Goal: Task Accomplishment & Management: Manage account settings

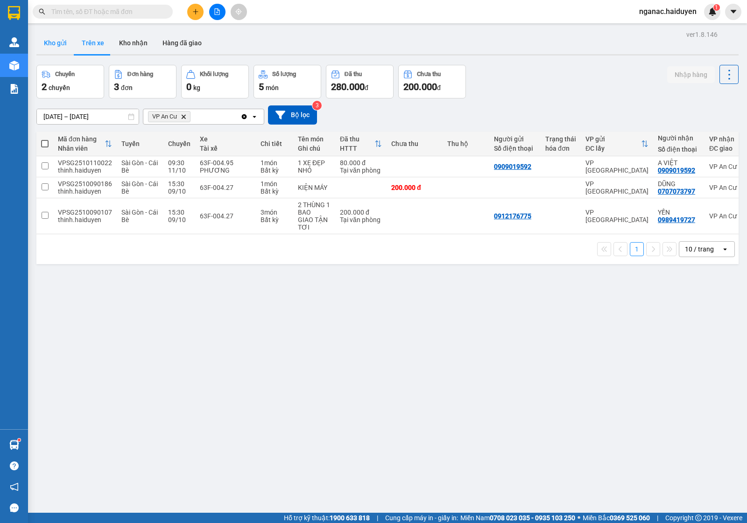
click at [53, 43] on button "Kho gửi" at bounding box center [55, 43] width 38 height 22
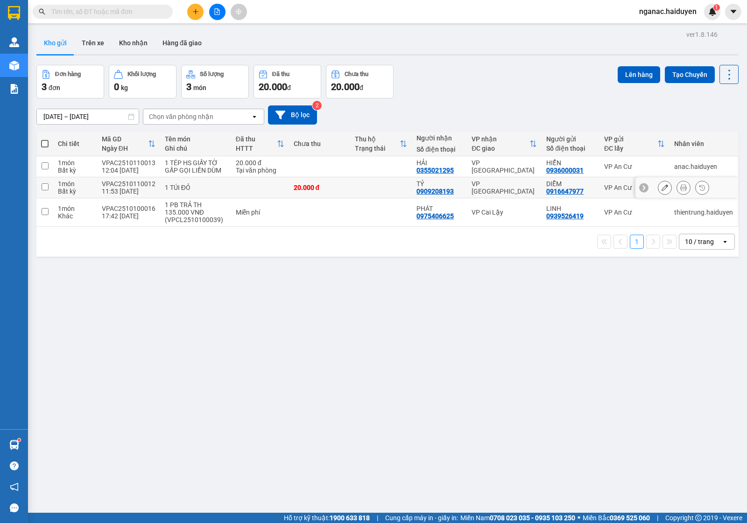
click at [150, 183] on div "VPAC2510110012" at bounding box center [129, 183] width 54 height 7
checkbox input "true"
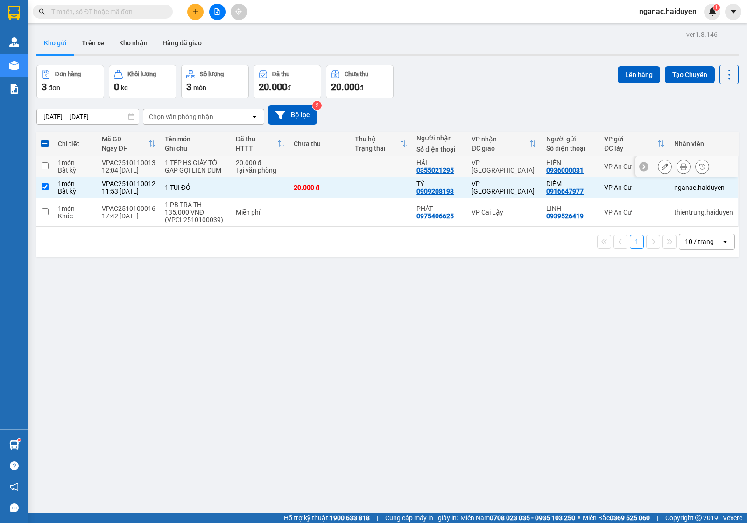
click at [149, 162] on div "VPAC2510110013" at bounding box center [129, 162] width 54 height 7
checkbox input "true"
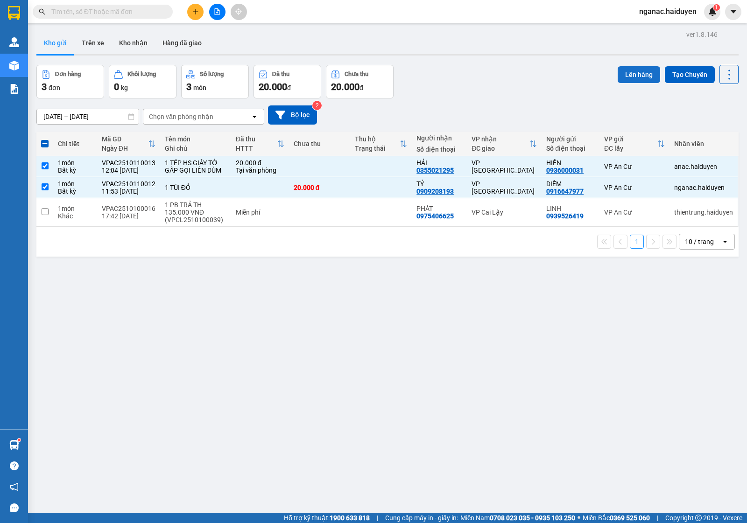
click at [622, 72] on button "Lên hàng" at bounding box center [639, 74] width 42 height 17
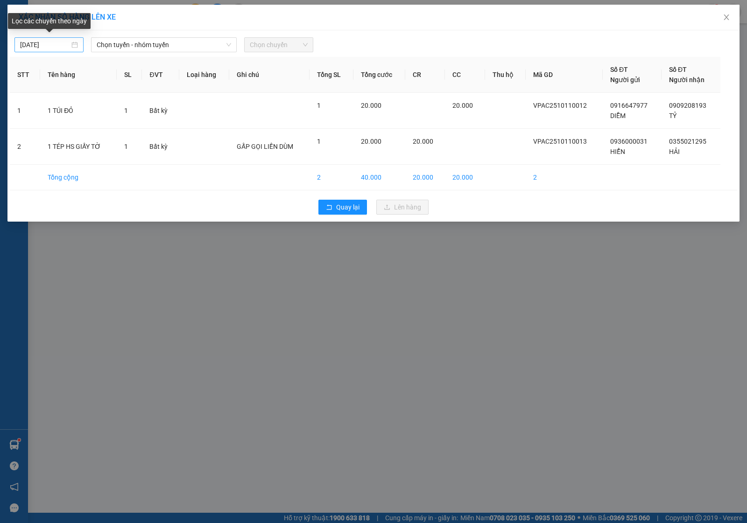
click at [54, 42] on input "[DATE]" at bounding box center [44, 45] width 49 height 10
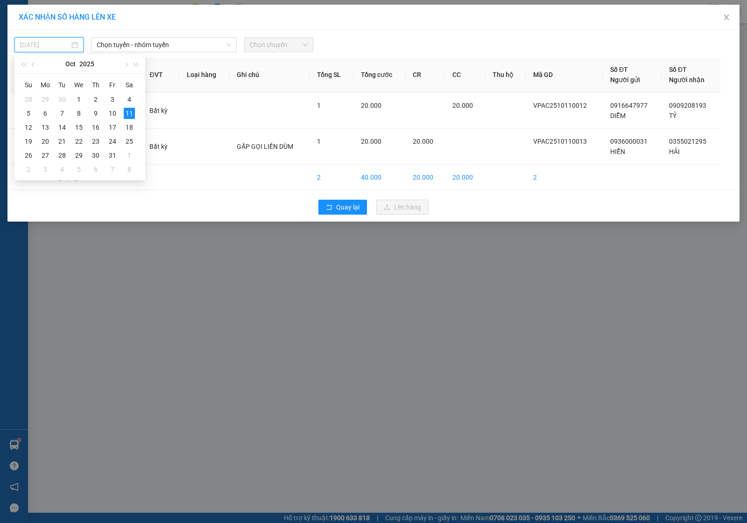
type input "[DATE]"
click at [129, 112] on div "11" at bounding box center [129, 113] width 11 height 11
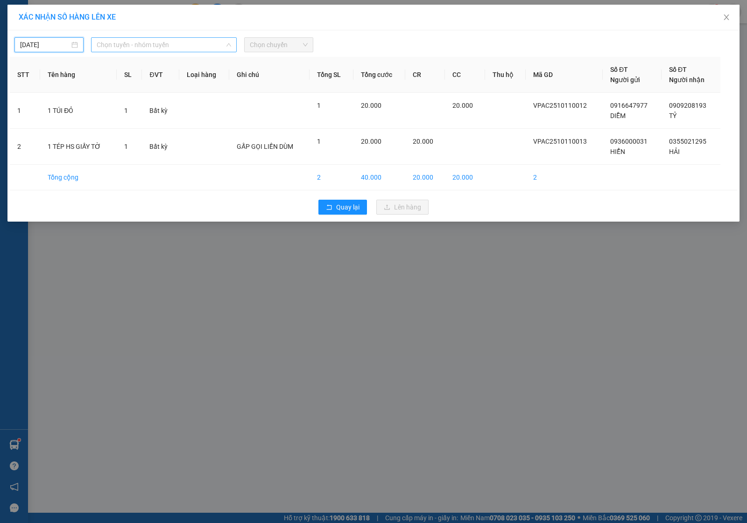
click at [154, 43] on span "Chọn tuyến - nhóm tuyến" at bounding box center [164, 45] width 134 height 14
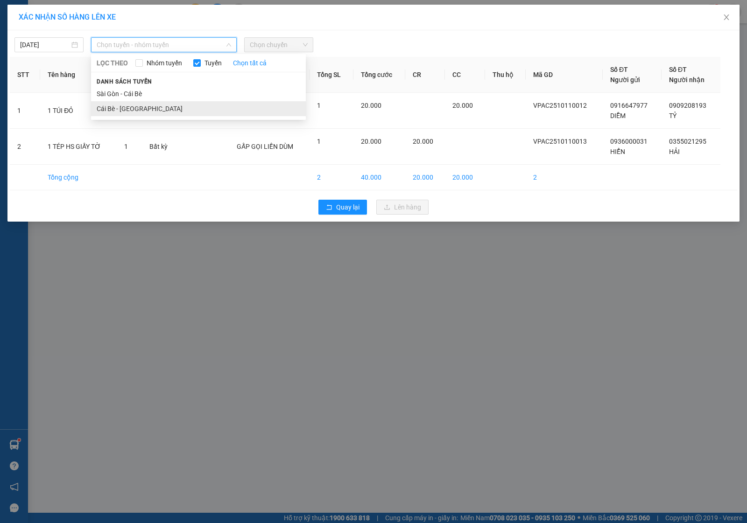
click at [152, 105] on li "Cái Bè - [GEOGRAPHIC_DATA]" at bounding box center [198, 108] width 215 height 15
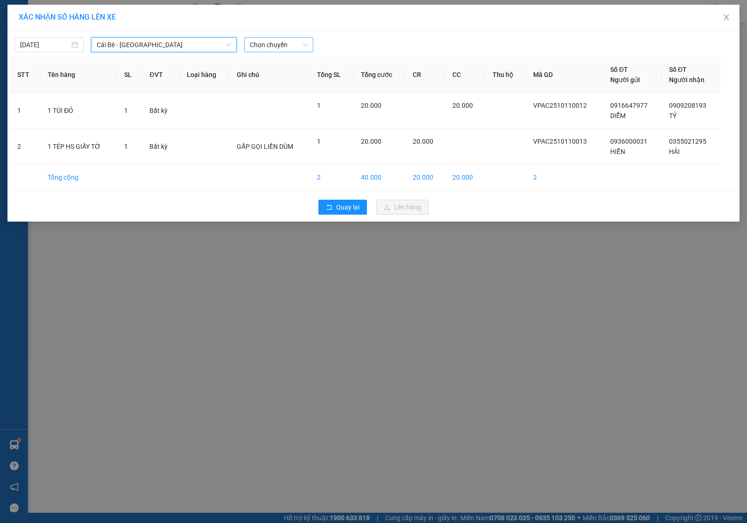
click at [281, 42] on span "Chọn chuyến" at bounding box center [279, 45] width 58 height 14
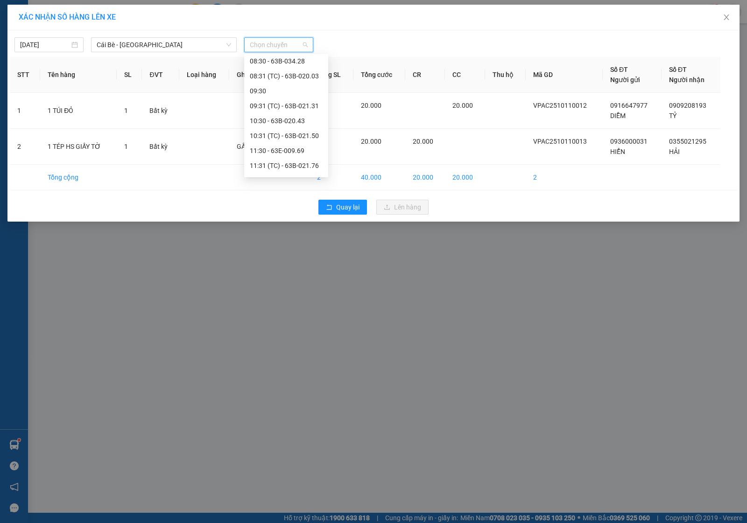
scroll to position [233, 0]
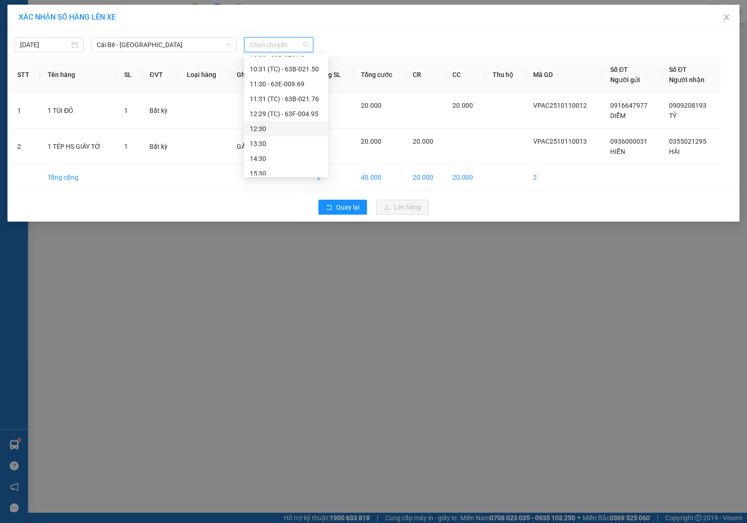
click at [279, 125] on div "12:30" at bounding box center [286, 129] width 73 height 10
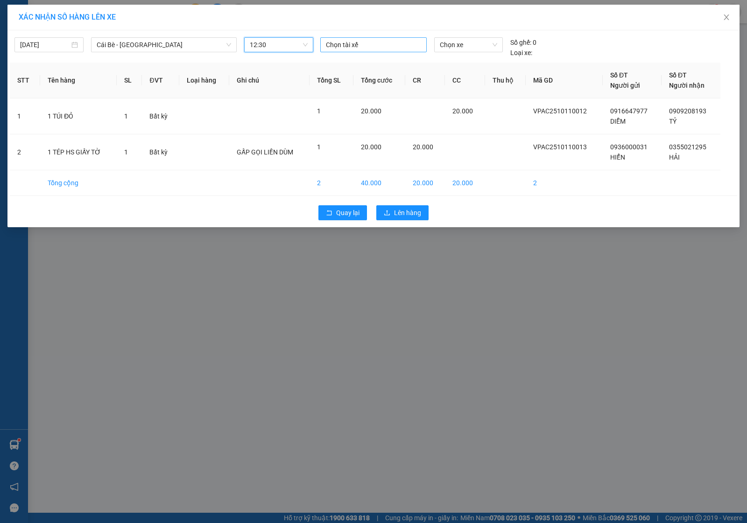
click at [353, 45] on div at bounding box center [374, 44] width 102 height 11
click at [240, 274] on div "XÁC NHẬN SỐ HÀNG LÊN XE [DATE] Cái Bè - [GEOGRAPHIC_DATA] LỌC THEO Nhóm tuyến T…" at bounding box center [373, 261] width 747 height 523
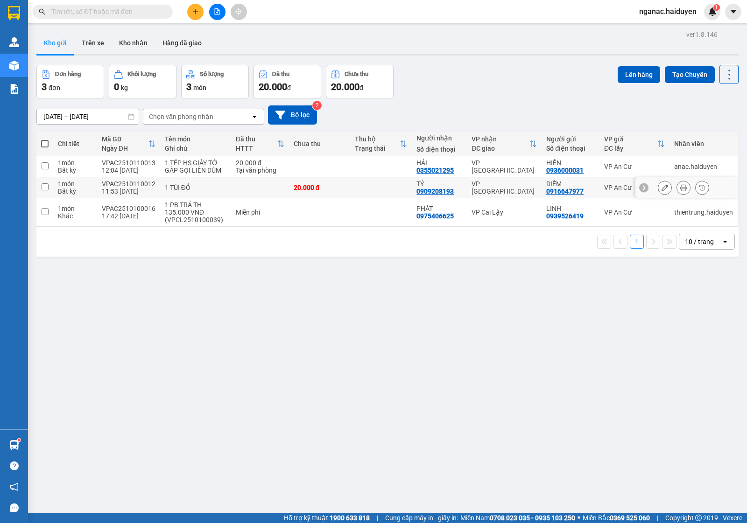
click at [122, 181] on div "VPAC2510110012" at bounding box center [129, 183] width 54 height 7
checkbox input "true"
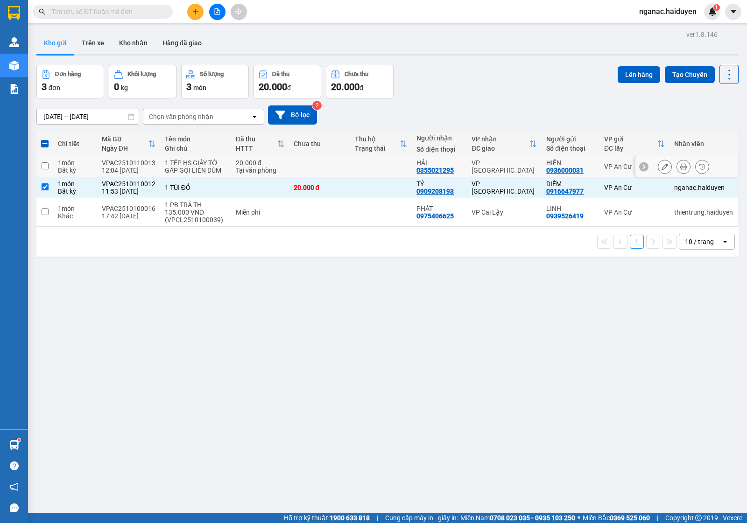
click at [122, 167] on div "12:04 [DATE]" at bounding box center [129, 170] width 54 height 7
checkbox input "true"
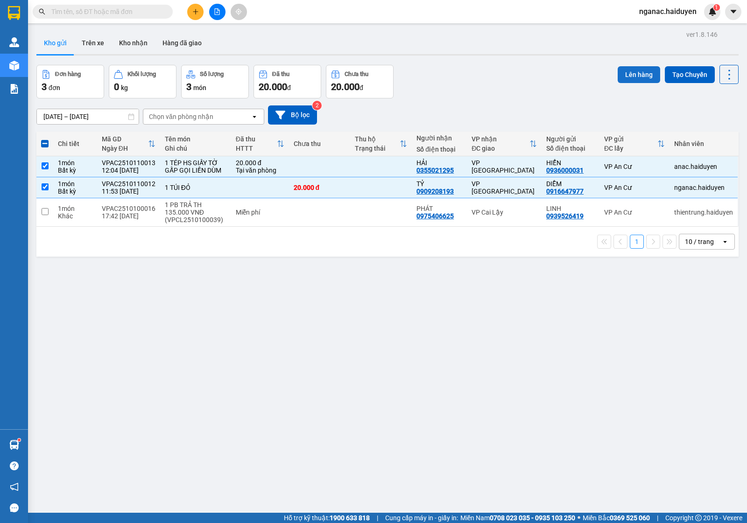
click at [627, 71] on button "Lên hàng" at bounding box center [639, 74] width 42 height 17
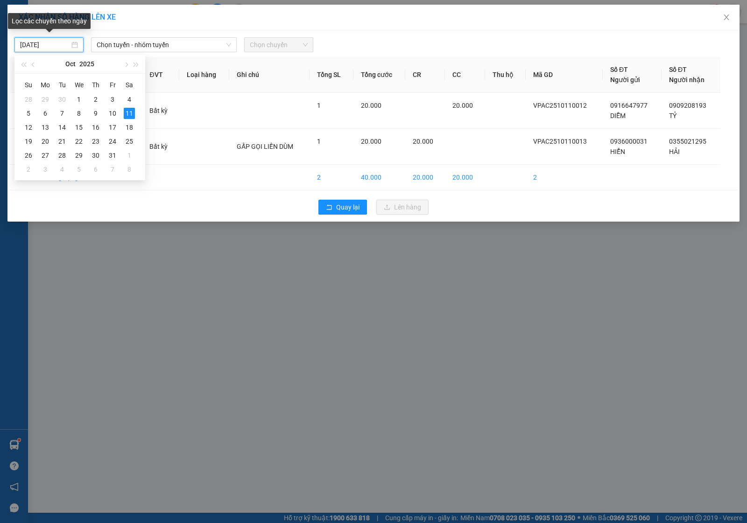
click at [61, 43] on input "[DATE]" at bounding box center [44, 45] width 49 height 10
type input "[DATE]"
click at [129, 111] on div "11" at bounding box center [129, 113] width 11 height 11
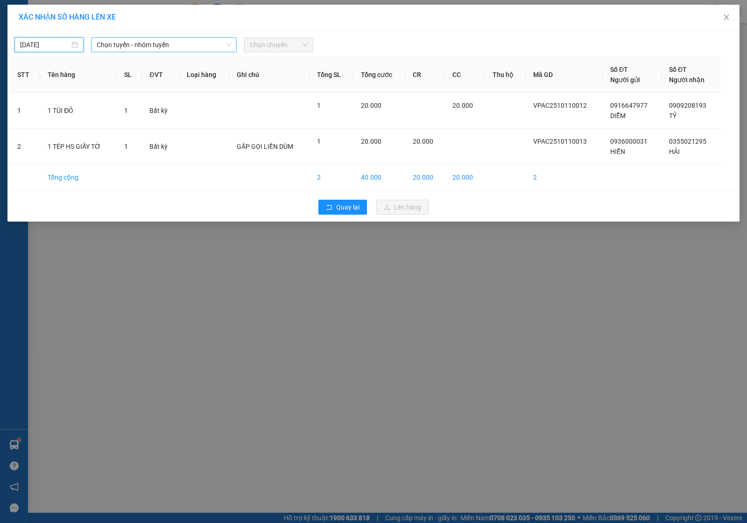
click at [164, 45] on span "Chọn tuyến - nhóm tuyến" at bounding box center [164, 45] width 134 height 14
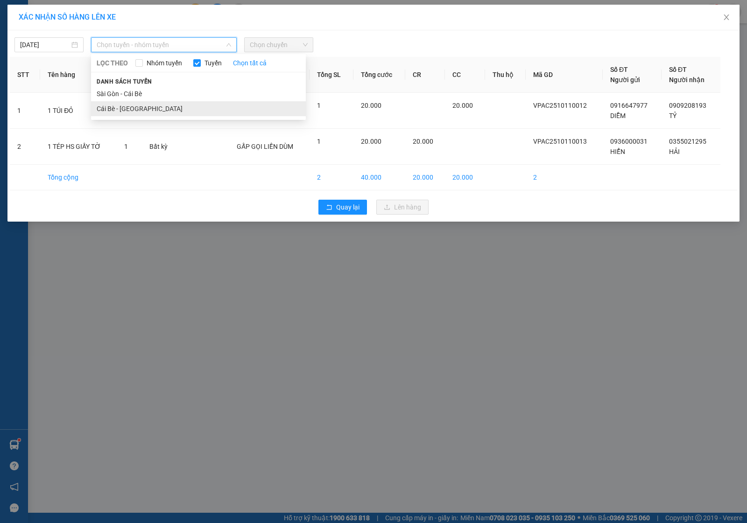
click at [145, 106] on li "Cái Bè - [GEOGRAPHIC_DATA]" at bounding box center [198, 108] width 215 height 15
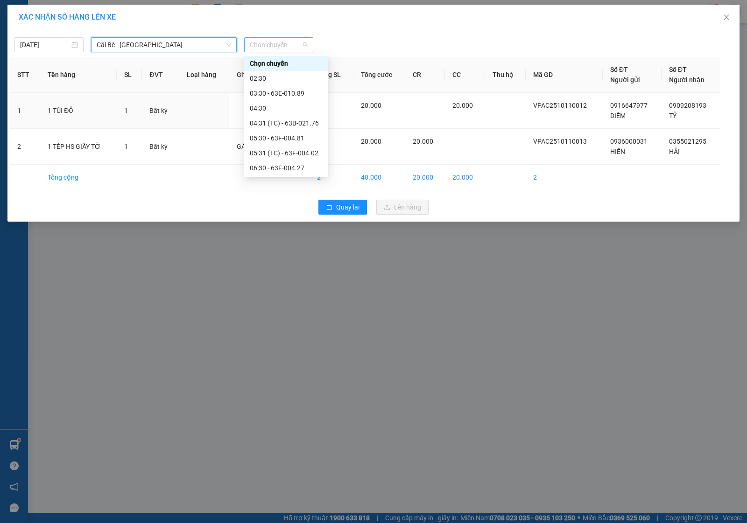
click at [283, 42] on span "Chọn chuyến" at bounding box center [279, 45] width 58 height 14
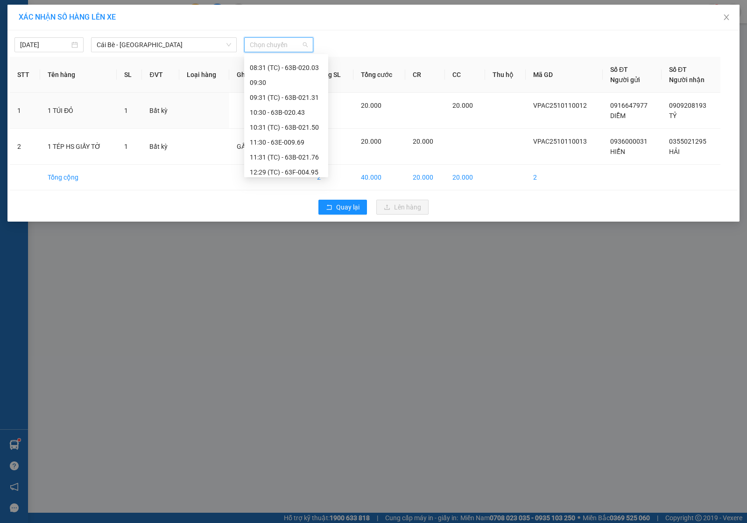
scroll to position [233, 0]
click at [269, 126] on div "12:30" at bounding box center [286, 129] width 73 height 10
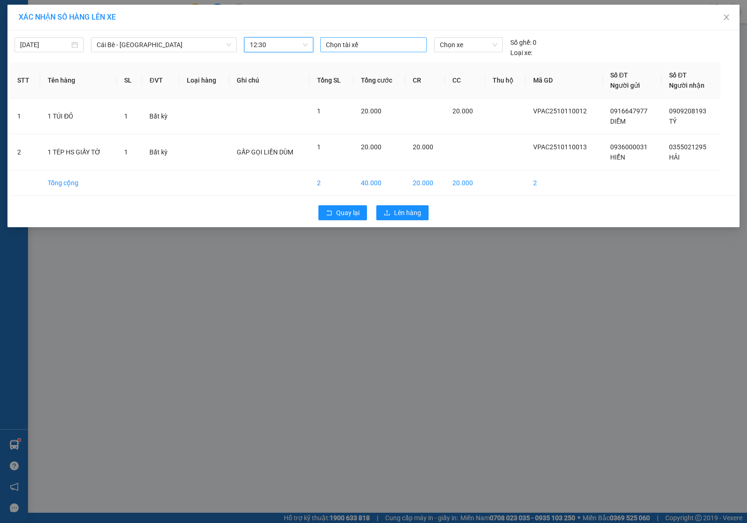
click at [394, 42] on div at bounding box center [374, 44] width 102 height 11
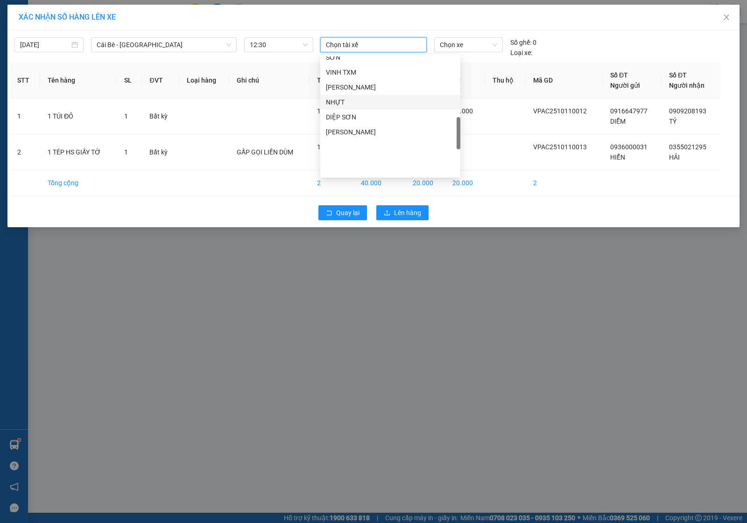
scroll to position [292, 0]
click at [346, 108] on div "SƠN" at bounding box center [390, 115] width 140 height 15
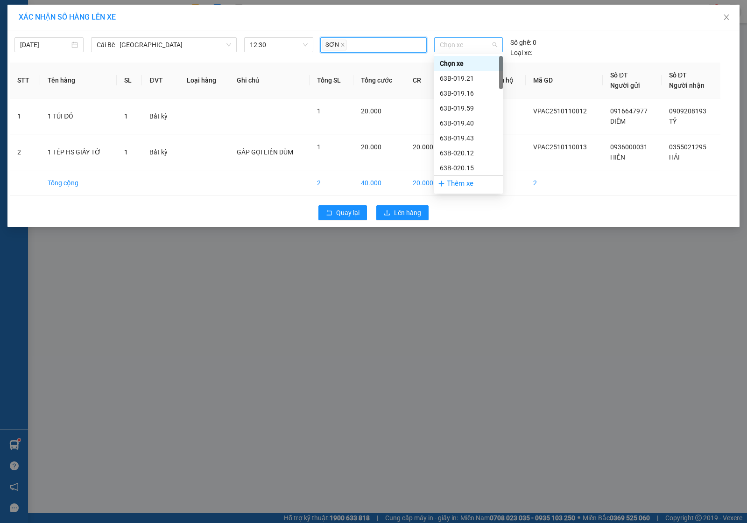
click at [452, 45] on span "Chọn xe" at bounding box center [468, 45] width 57 height 14
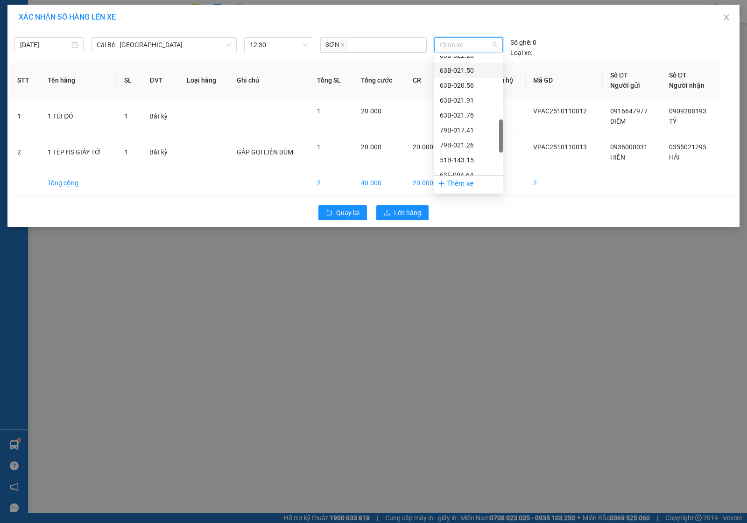
scroll to position [350, 0]
click at [461, 143] on div "63F-004.81" at bounding box center [468, 146] width 57 height 10
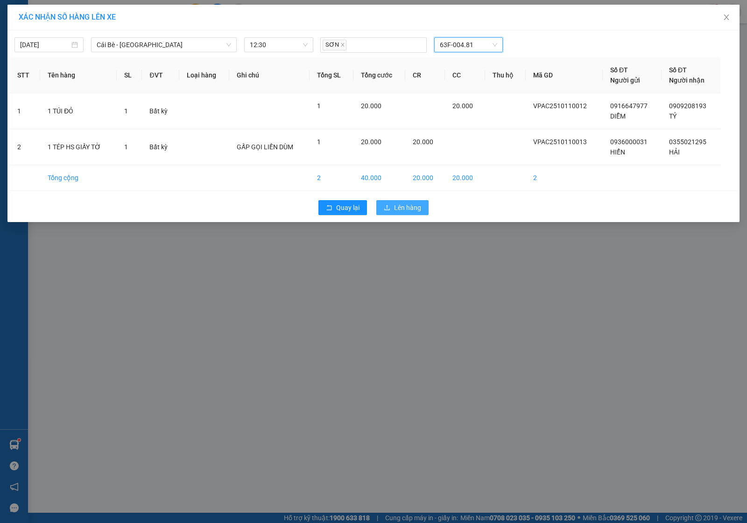
click at [399, 207] on span "Lên hàng" at bounding box center [407, 208] width 27 height 10
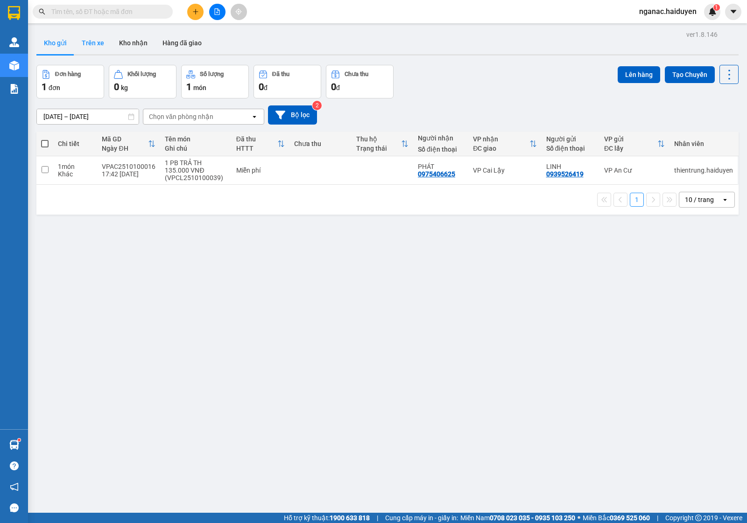
click at [83, 45] on button "Trên xe" at bounding box center [92, 43] width 37 height 22
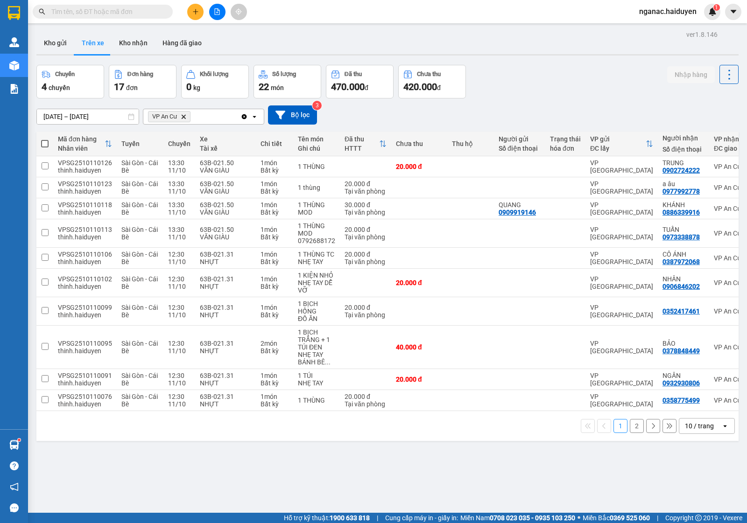
click at [630, 433] on button "2" at bounding box center [637, 426] width 14 height 14
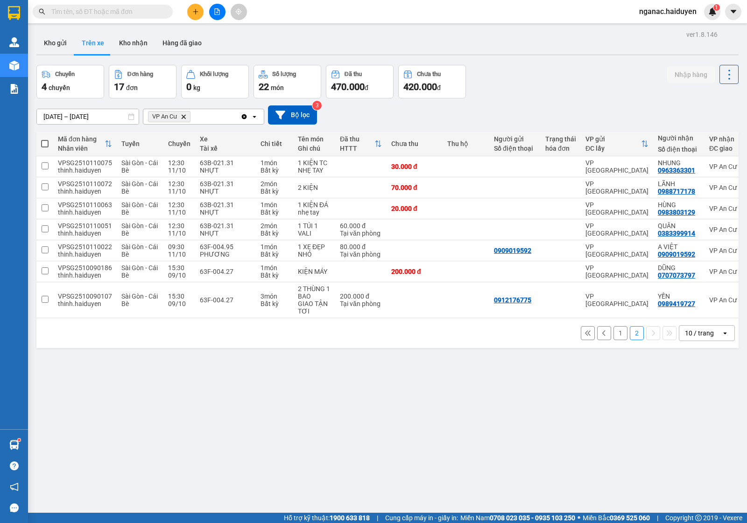
click at [614, 337] on button "1" at bounding box center [621, 333] width 14 height 14
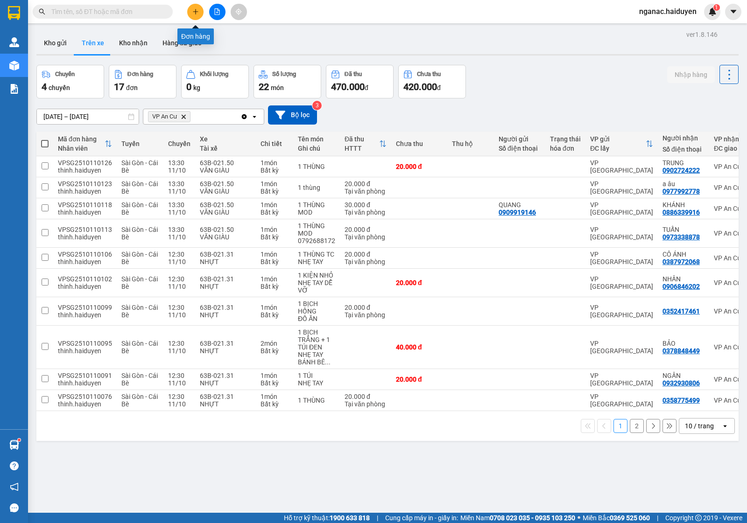
click at [195, 12] on icon "plus" at bounding box center [195, 11] width 7 height 7
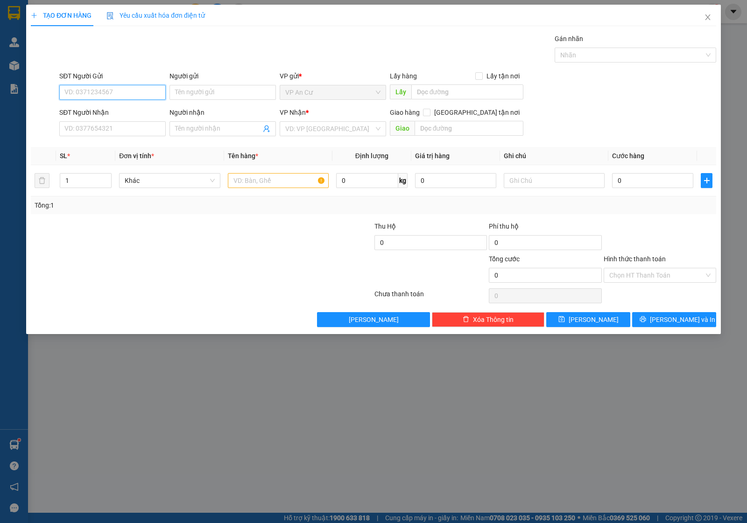
click at [94, 96] on input "SĐT Người Gửi" at bounding box center [112, 92] width 106 height 15
click at [103, 111] on div "0938581397 - HUYNH" at bounding box center [112, 111] width 95 height 10
type input "0938581397"
type input "HUYNH"
type input "0969718111"
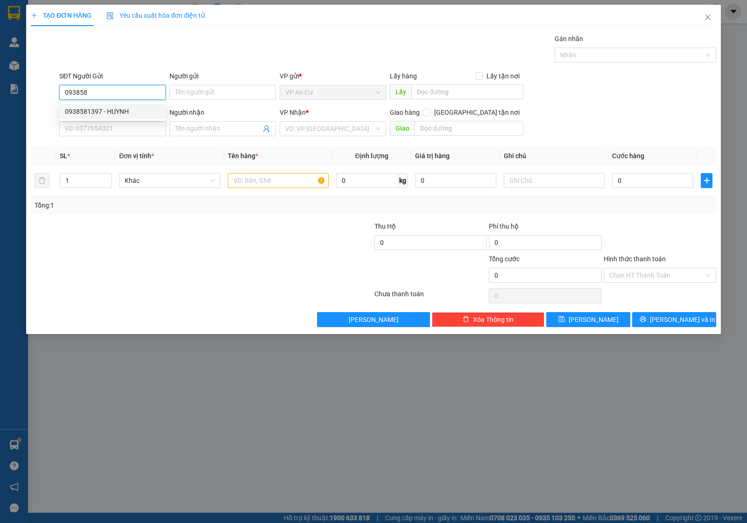
type input "C PHUONG"
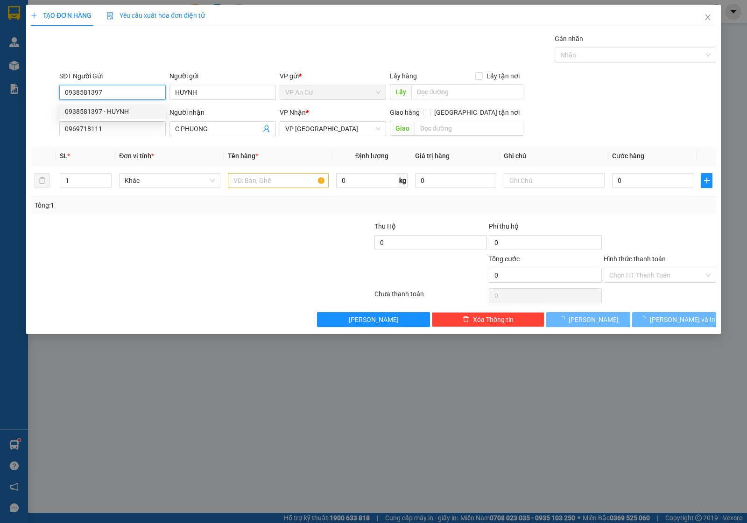
type input "20.000"
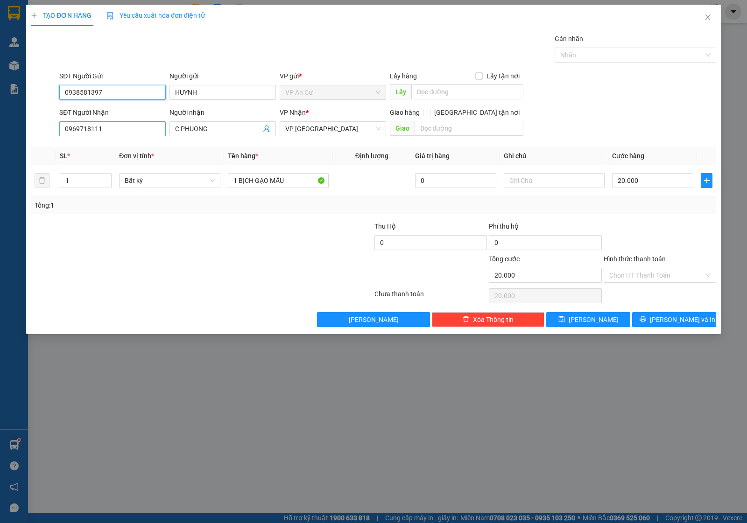
type input "0938581397"
click at [136, 131] on input "0969718111" at bounding box center [112, 128] width 106 height 15
drag, startPoint x: 136, startPoint y: 131, endPoint x: 37, endPoint y: 154, distance: 101.6
click at [37, 154] on div "Transit Pickup Surcharge Ids Transit Deliver Surcharge Ids Transit Deliver Surc…" at bounding box center [374, 181] width 686 height 294
type input "0"
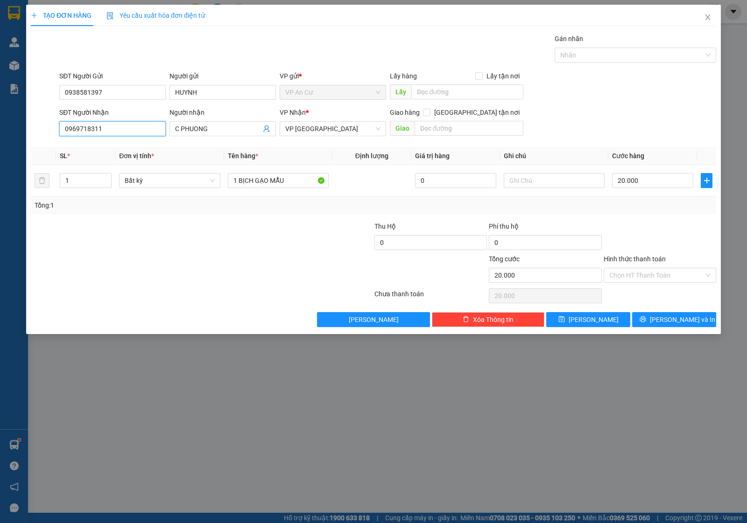
click at [94, 129] on input "0969718311" at bounding box center [112, 128] width 106 height 15
type input "0969718111"
click at [128, 145] on div "0969718111 - [PERSON_NAME]" at bounding box center [112, 148] width 95 height 10
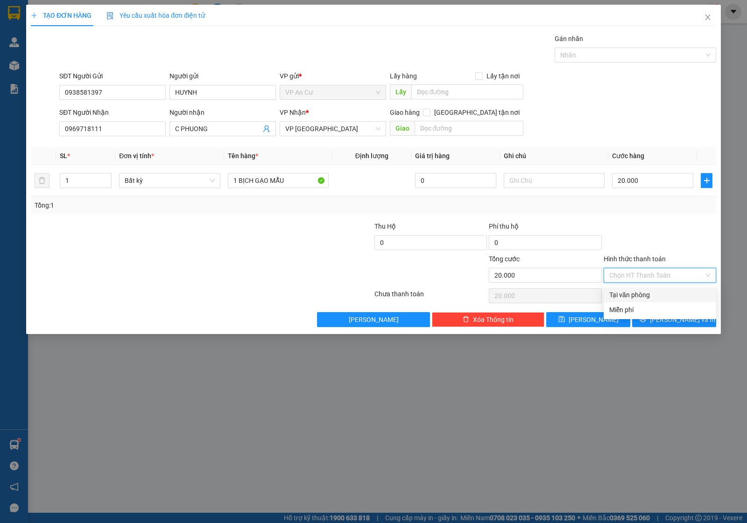
click at [662, 281] on input "Hình thức thanh toán" at bounding box center [656, 276] width 95 height 14
click at [664, 293] on div "Tại văn phòng" at bounding box center [659, 295] width 101 height 10
type input "0"
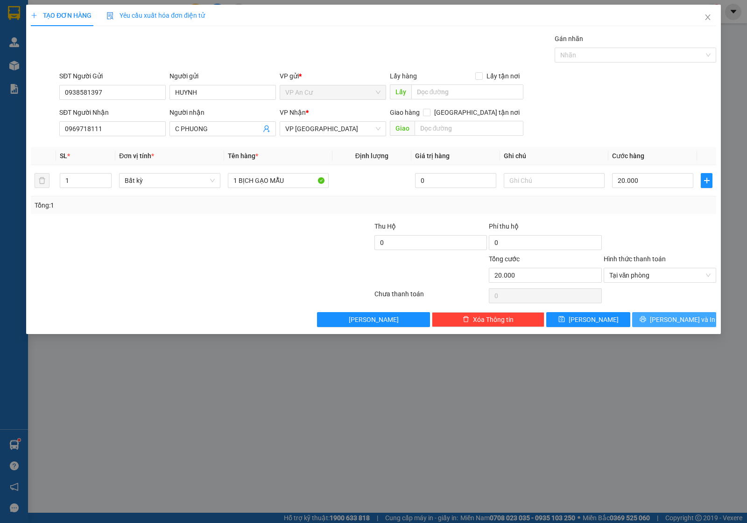
click at [670, 320] on span "[PERSON_NAME] và In" at bounding box center [682, 320] width 65 height 10
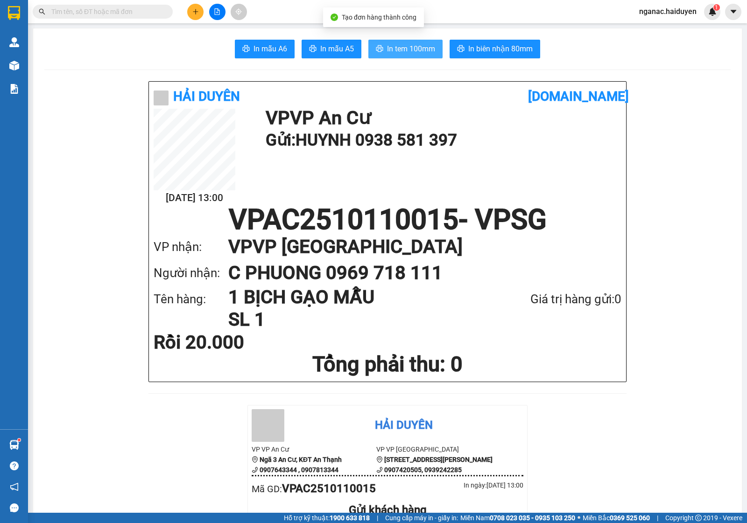
click at [397, 48] on span "In tem 100mm" at bounding box center [411, 49] width 48 height 12
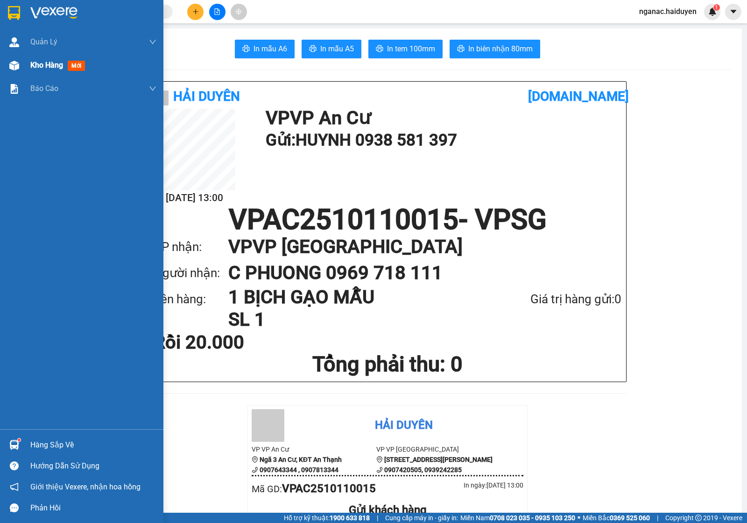
click at [24, 66] on div "Kho hàng mới" at bounding box center [81, 65] width 163 height 23
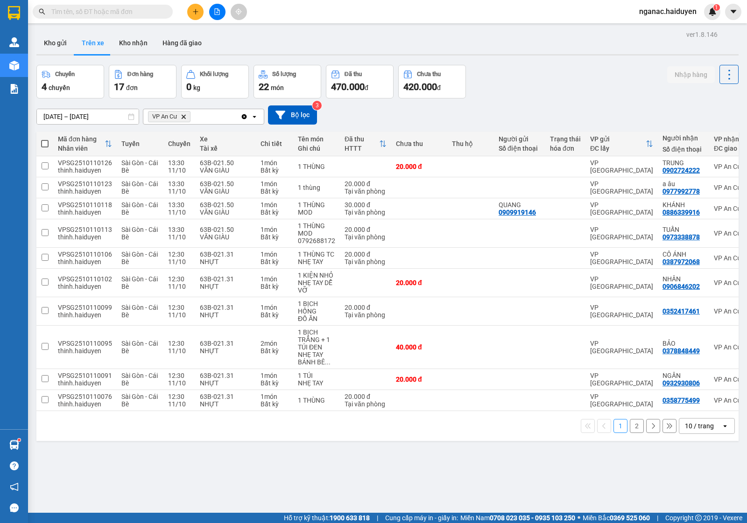
click at [303, 484] on div "ver 1.8.146 Kho gửi Trên xe Kho nhận Hàng đã giao Chuyến 4 chuyến Đơn hàng 17 đ…" at bounding box center [388, 289] width 710 height 523
click at [630, 433] on button "2" at bounding box center [637, 426] width 14 height 14
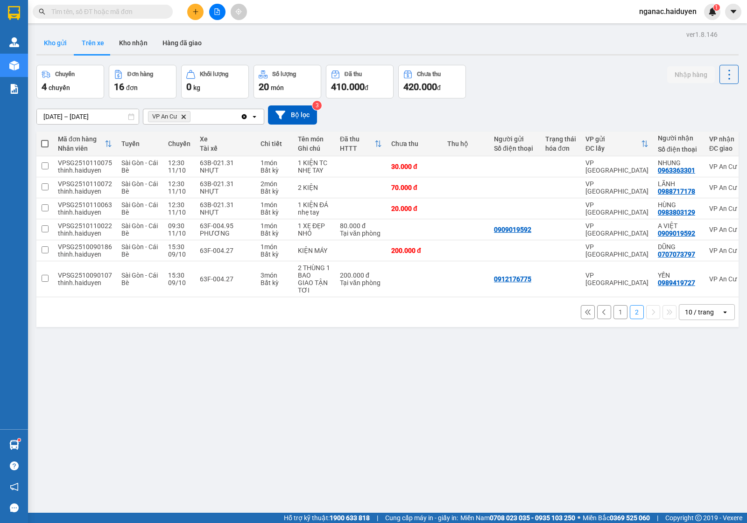
click at [49, 42] on button "Kho gửi" at bounding box center [55, 43] width 38 height 22
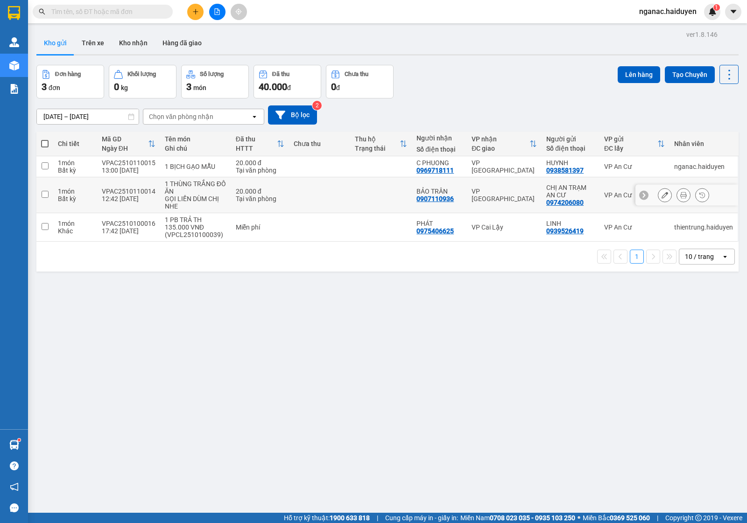
click at [112, 194] on div "VPAC2510110014" at bounding box center [129, 191] width 54 height 7
checkbox input "true"
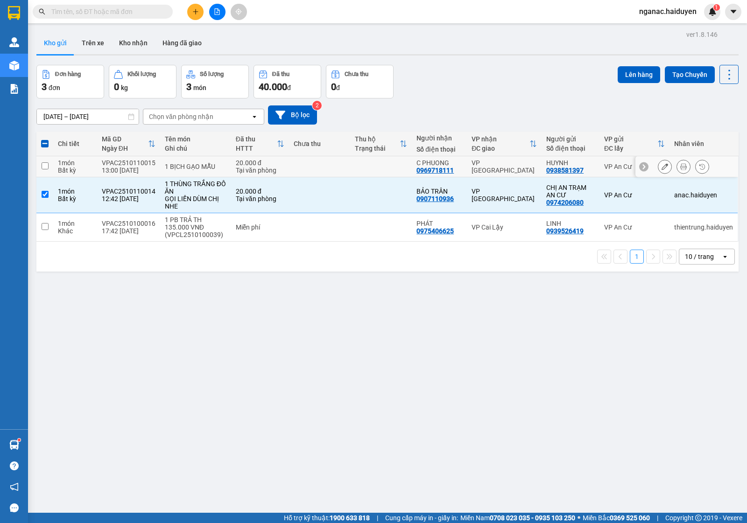
click at [108, 157] on td "VPAC2510110015 13:00 [DATE]" at bounding box center [128, 166] width 63 height 21
checkbox input "true"
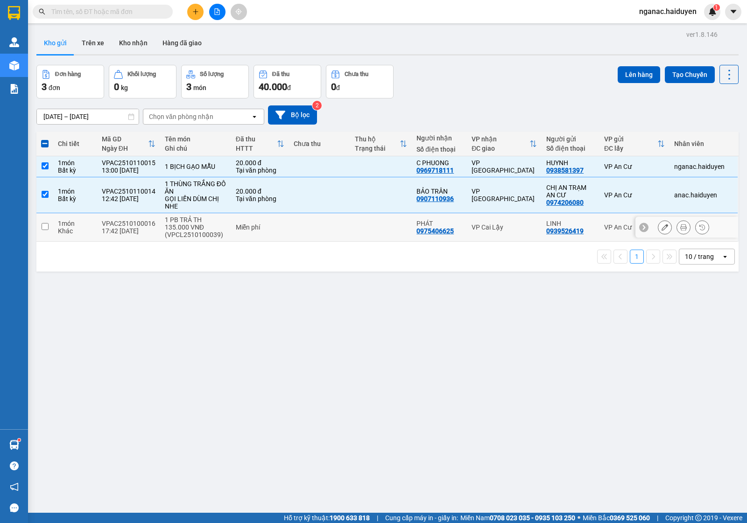
click at [134, 226] on div "VPAC2510100016" at bounding box center [129, 223] width 54 height 7
checkbox input "true"
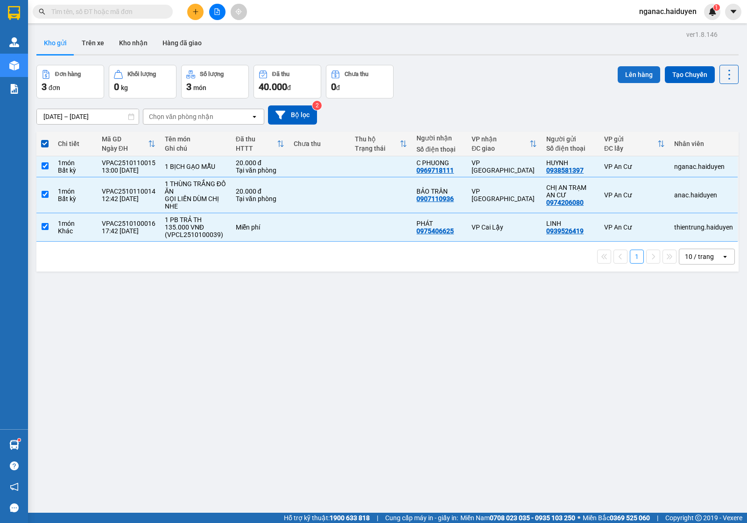
click at [620, 75] on button "Lên hàng" at bounding box center [639, 74] width 42 height 17
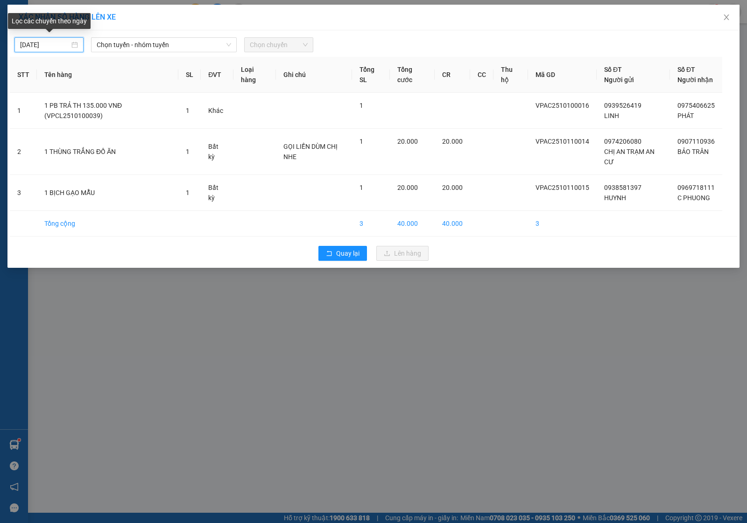
click at [60, 44] on input "[DATE]" at bounding box center [44, 45] width 49 height 10
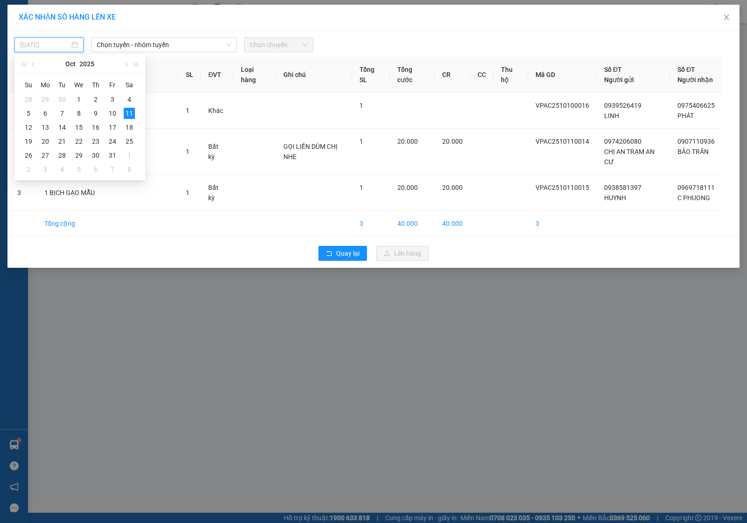
type input "[DATE]"
click at [127, 110] on div "11" at bounding box center [129, 113] width 11 height 11
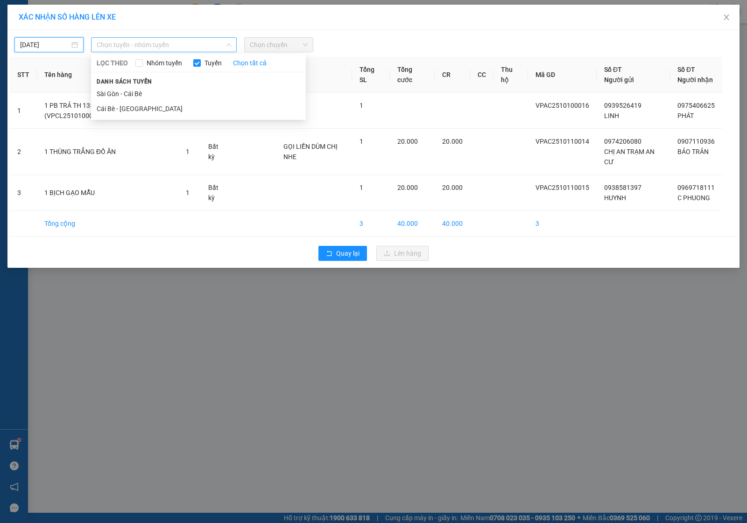
click at [145, 42] on span "Chọn tuyến - nhóm tuyến" at bounding box center [164, 45] width 134 height 14
click at [146, 109] on li "Cái Bè - [GEOGRAPHIC_DATA]" at bounding box center [198, 108] width 215 height 15
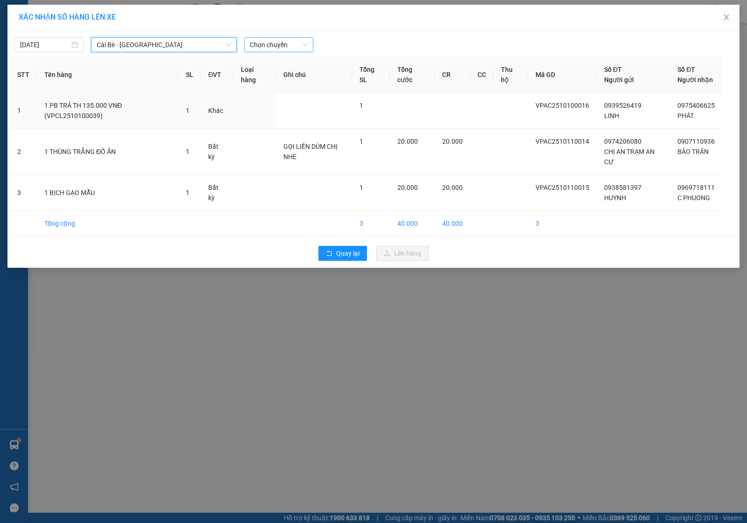
click at [300, 43] on span "Chọn chuyến" at bounding box center [279, 45] width 58 height 14
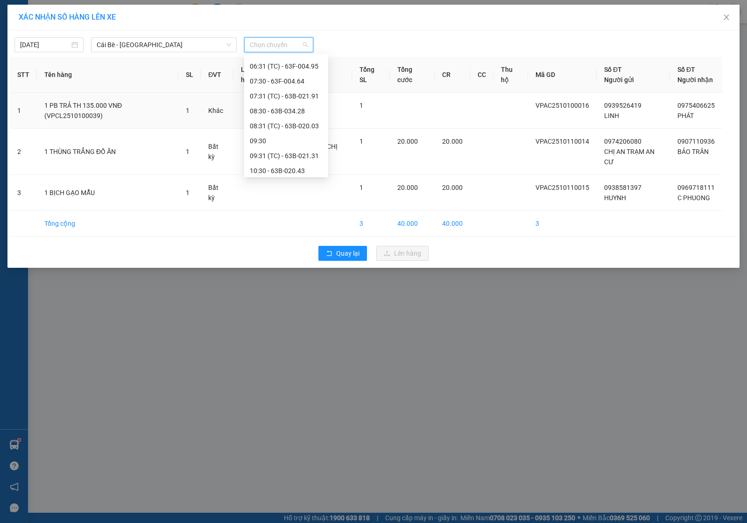
scroll to position [233, 0]
click at [292, 142] on div "13:30 - 63B-021.91" at bounding box center [286, 144] width 73 height 10
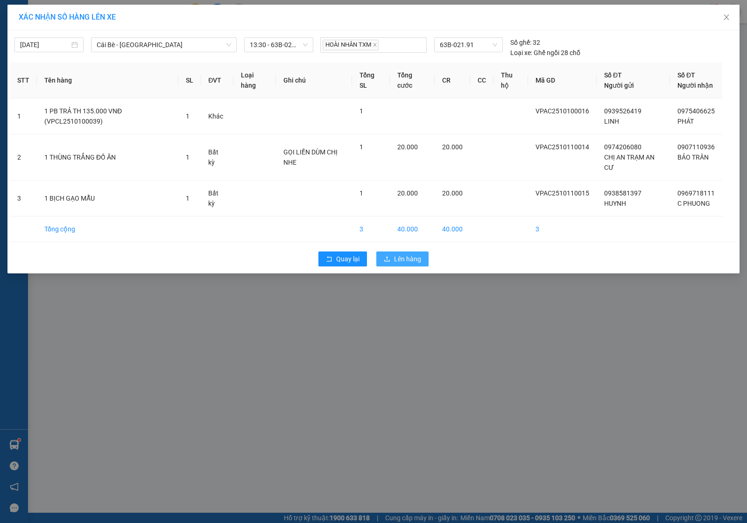
click at [392, 259] on button "Lên hàng" at bounding box center [402, 259] width 52 height 15
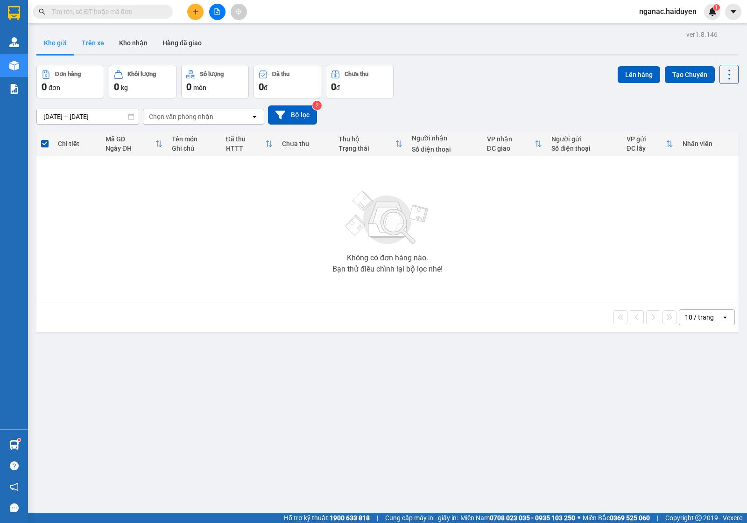
click at [99, 42] on button "Trên xe" at bounding box center [92, 43] width 37 height 22
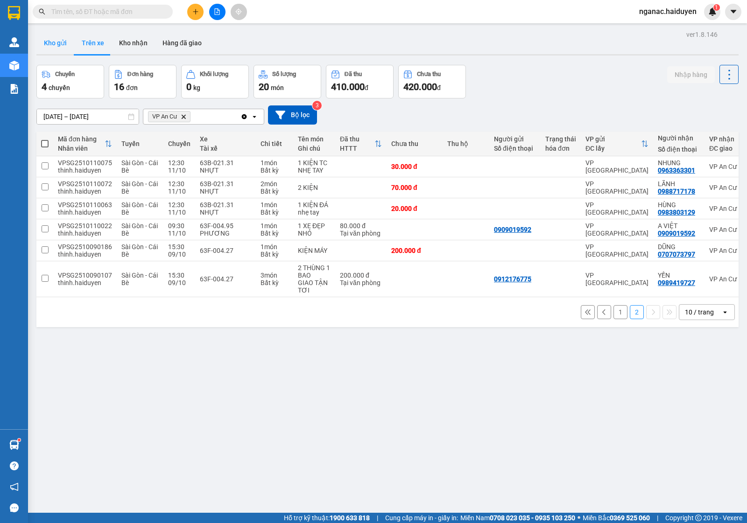
click at [51, 41] on button "Kho gửi" at bounding box center [55, 43] width 38 height 22
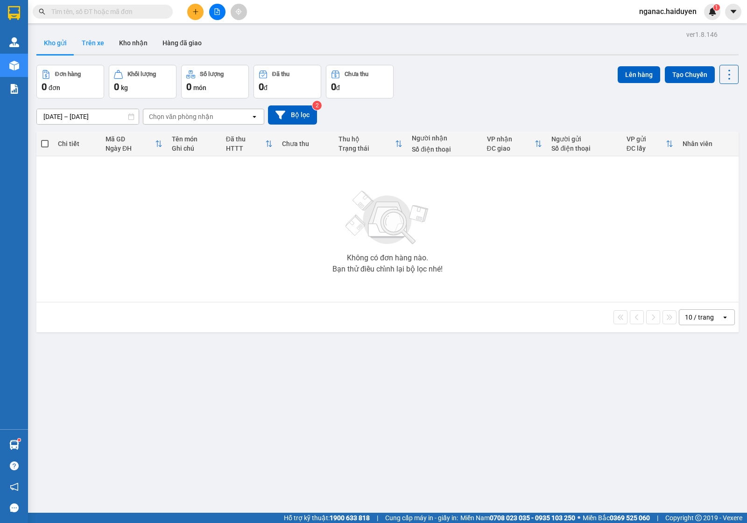
click at [98, 45] on button "Trên xe" at bounding box center [92, 43] width 37 height 22
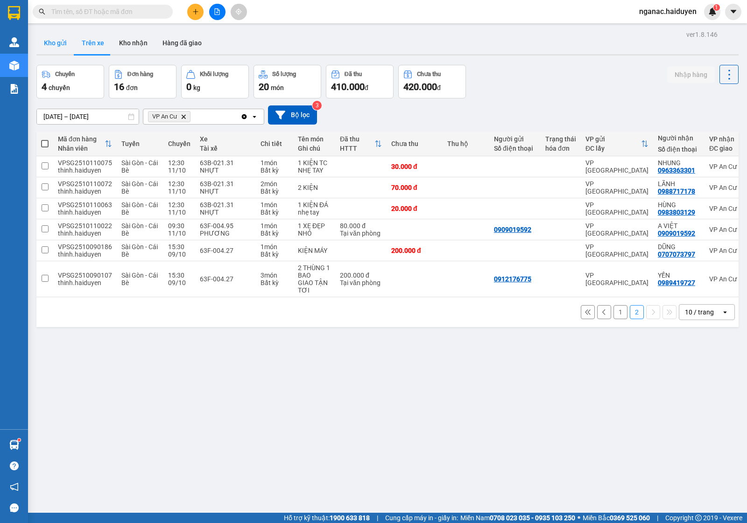
click at [55, 42] on button "Kho gửi" at bounding box center [55, 43] width 38 height 22
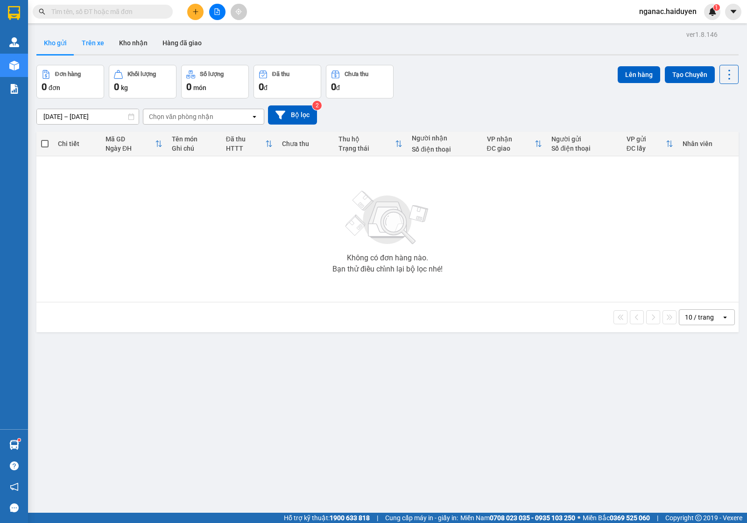
click at [85, 43] on button "Trên xe" at bounding box center [92, 43] width 37 height 22
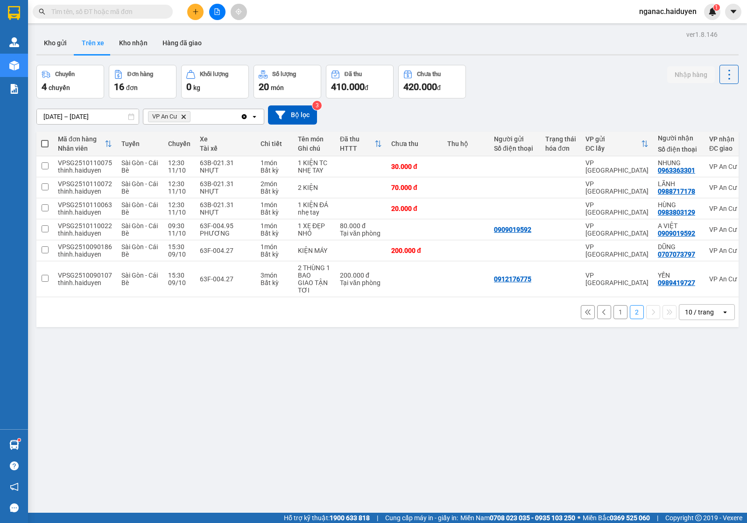
click at [614, 318] on button "1" at bounding box center [621, 312] width 14 height 14
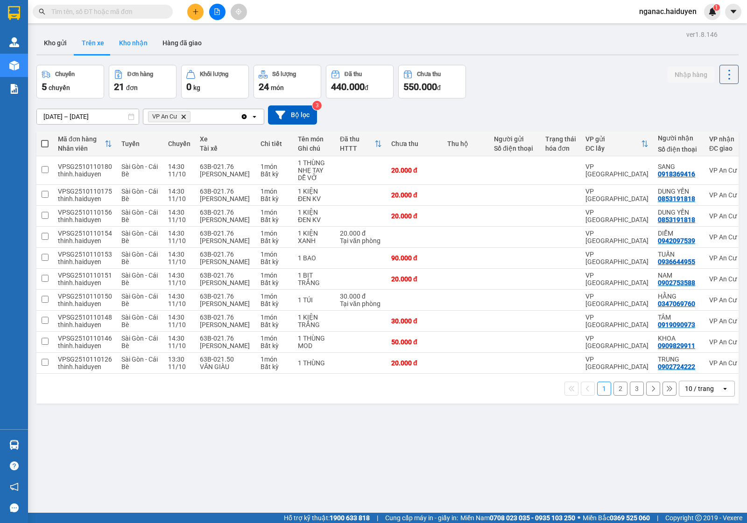
click at [134, 43] on button "Kho nhận" at bounding box center [133, 43] width 43 height 22
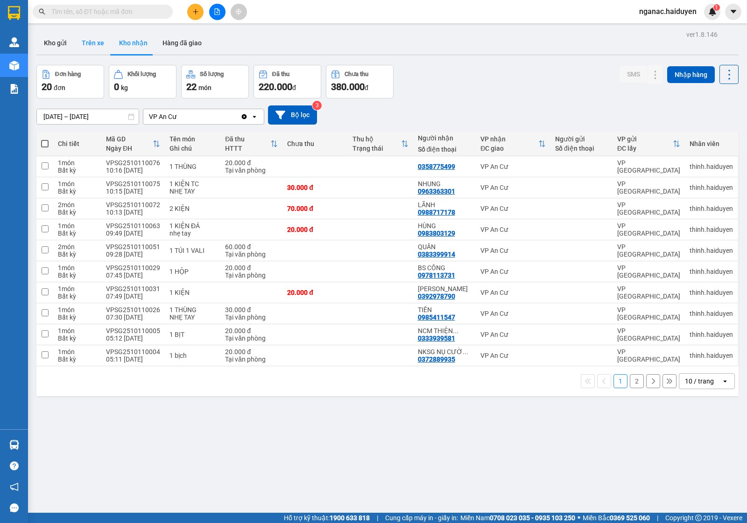
click at [94, 43] on button "Trên xe" at bounding box center [92, 43] width 37 height 22
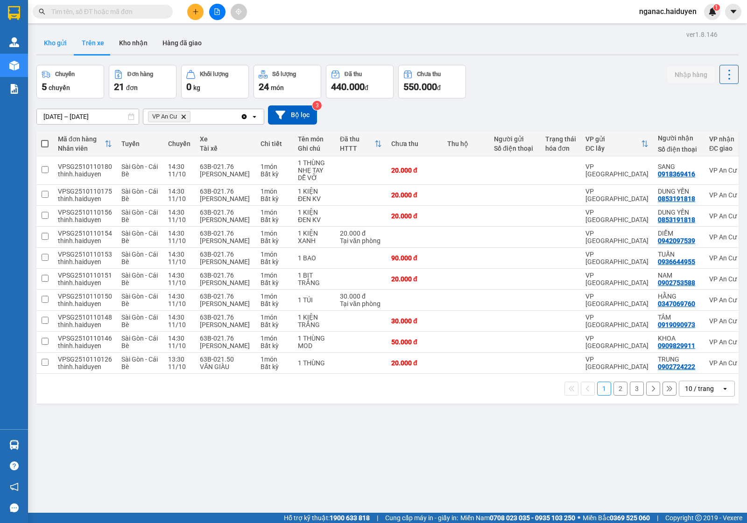
click at [49, 38] on button "Kho gửi" at bounding box center [55, 43] width 38 height 22
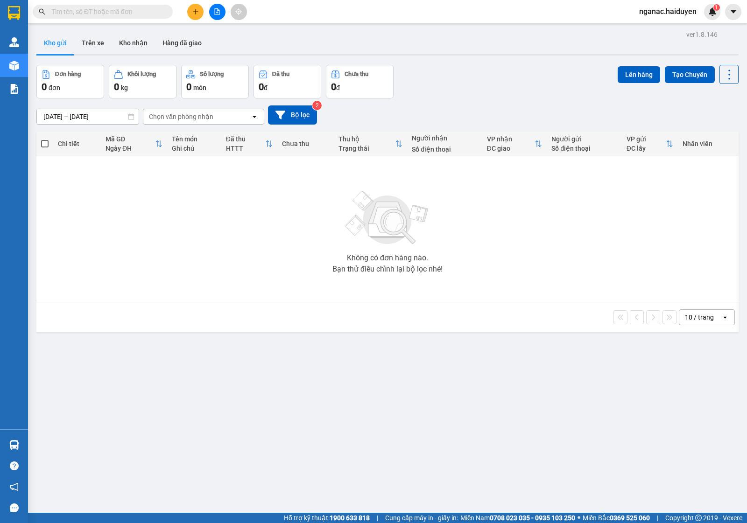
click at [69, 7] on input "text" at bounding box center [106, 12] width 110 height 10
type input "V"
click at [220, 11] on button at bounding box center [217, 12] width 16 height 16
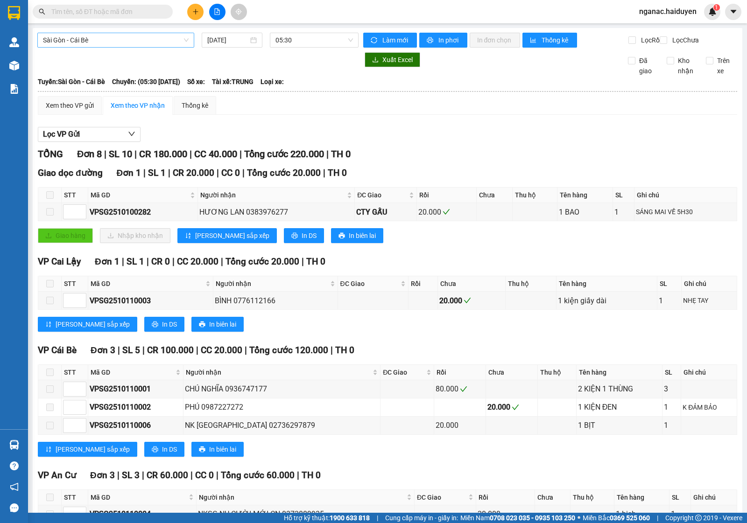
click at [102, 38] on span "Sài Gòn - Cái Bè" at bounding box center [116, 40] width 146 height 14
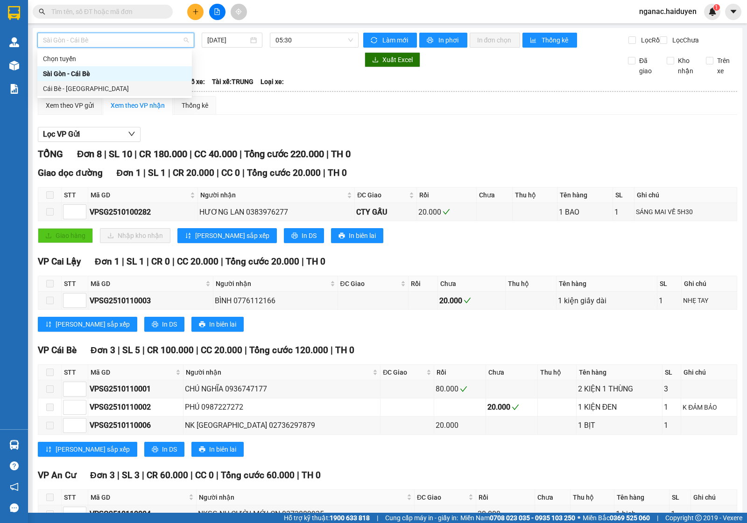
click at [99, 90] on div "Cái Bè - [GEOGRAPHIC_DATA]" at bounding box center [114, 89] width 143 height 10
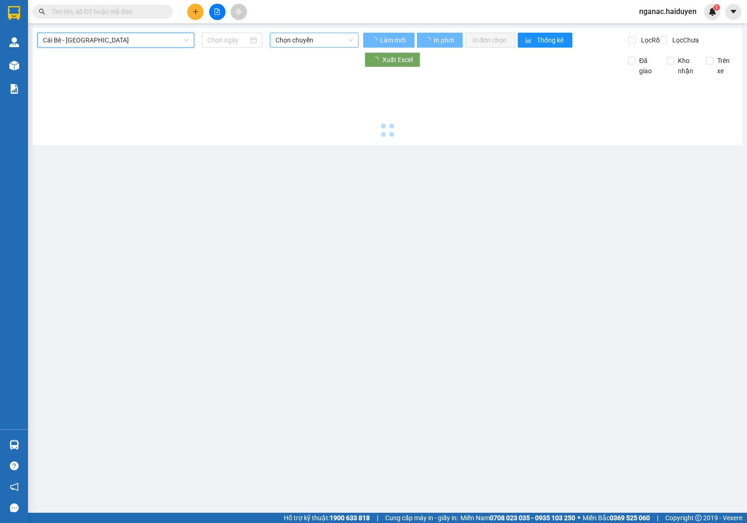
type input "[DATE]"
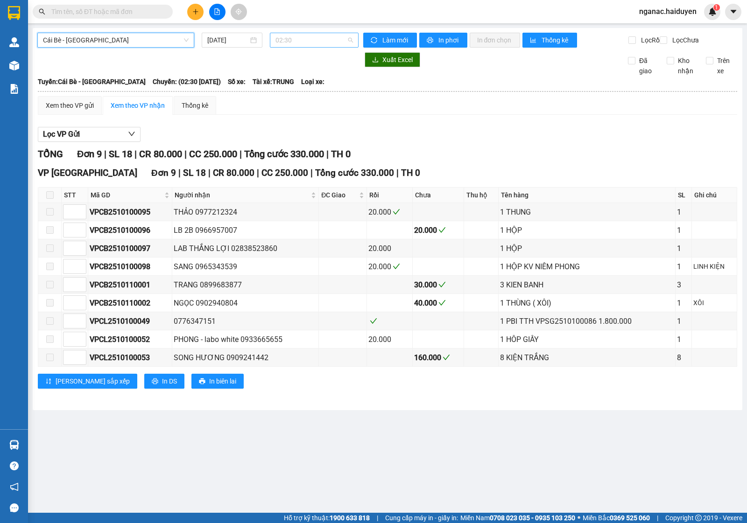
click at [316, 41] on span "02:30" at bounding box center [314, 40] width 77 height 14
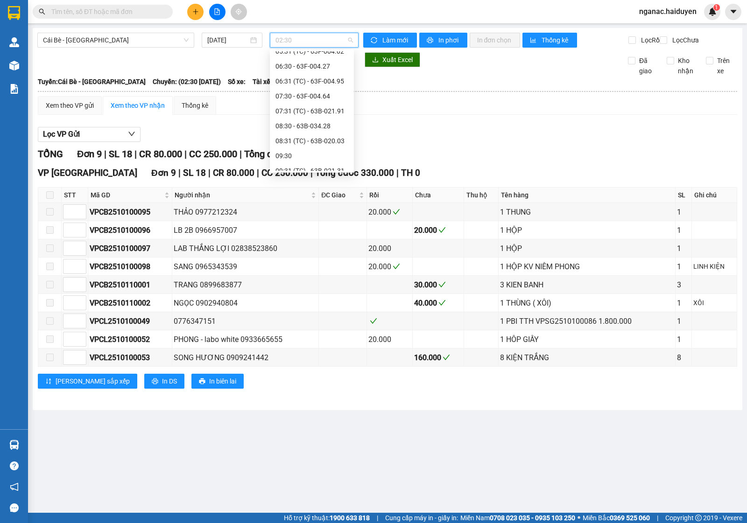
scroll to position [233, 0]
click at [304, 153] on div "13:30 - 63B-021.91" at bounding box center [312, 154] width 73 height 10
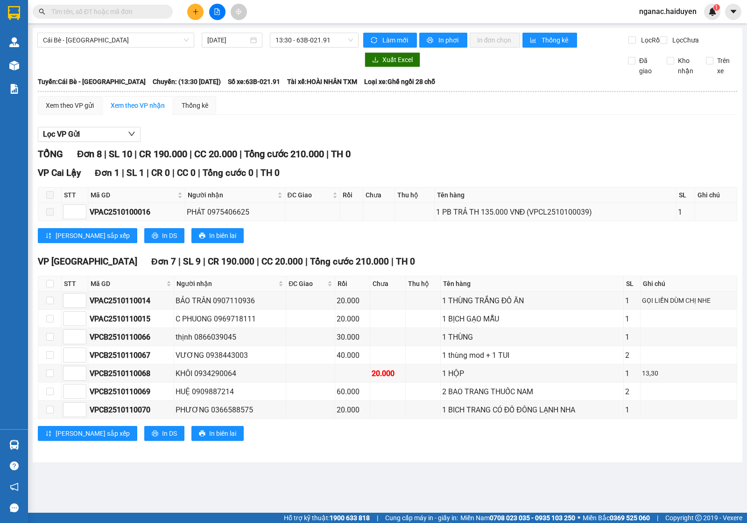
click at [136, 218] on div "VPAC2510100016" at bounding box center [137, 212] width 94 height 12
copy div "VPAC2510100016"
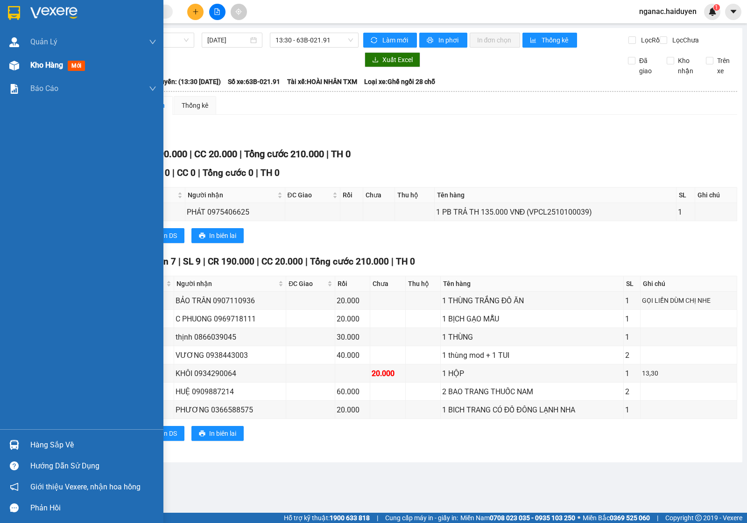
click at [28, 67] on div "Kho hàng mới" at bounding box center [81, 65] width 163 height 23
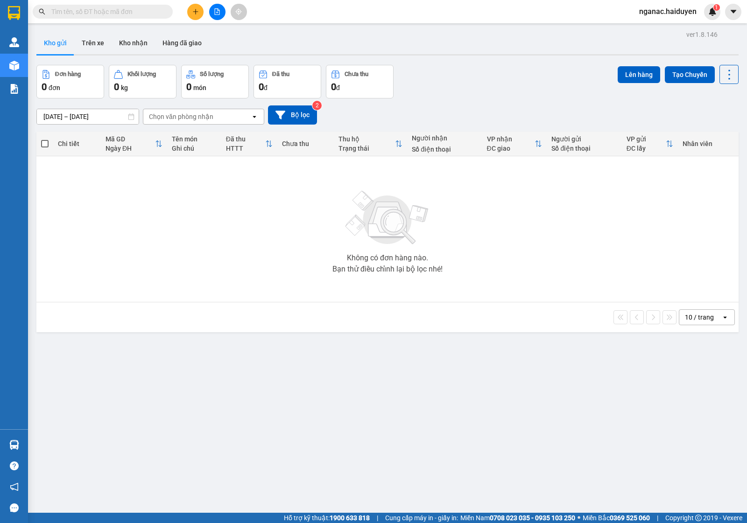
click at [77, 9] on input "text" at bounding box center [106, 12] width 110 height 10
paste input "VPAC2510100016"
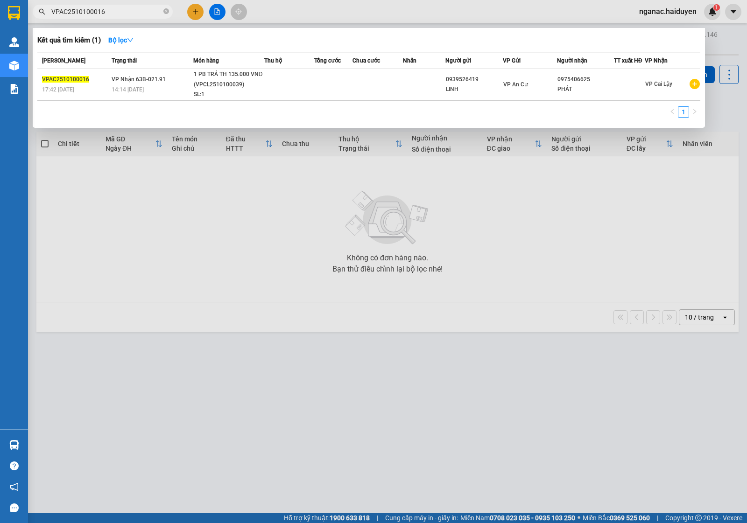
click at [86, 12] on input "VPAC2510100016" at bounding box center [106, 12] width 110 height 10
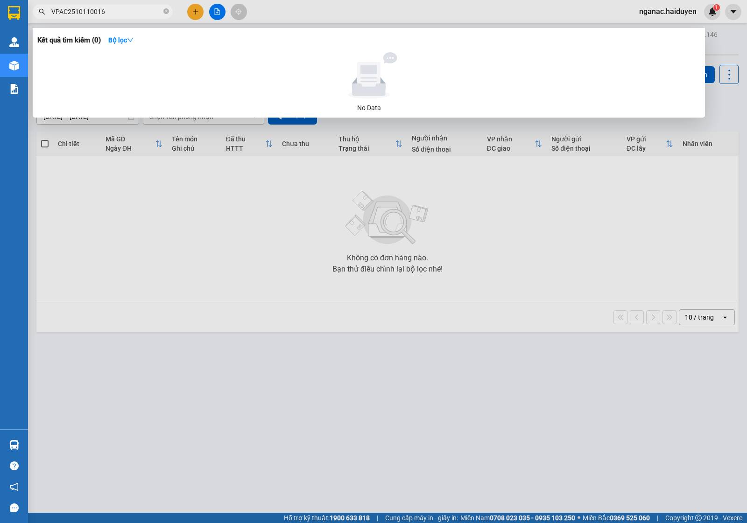
click at [106, 8] on input "VPAC2510110016" at bounding box center [106, 12] width 110 height 10
click at [96, 11] on input "VPAC251011006" at bounding box center [106, 12] width 110 height 10
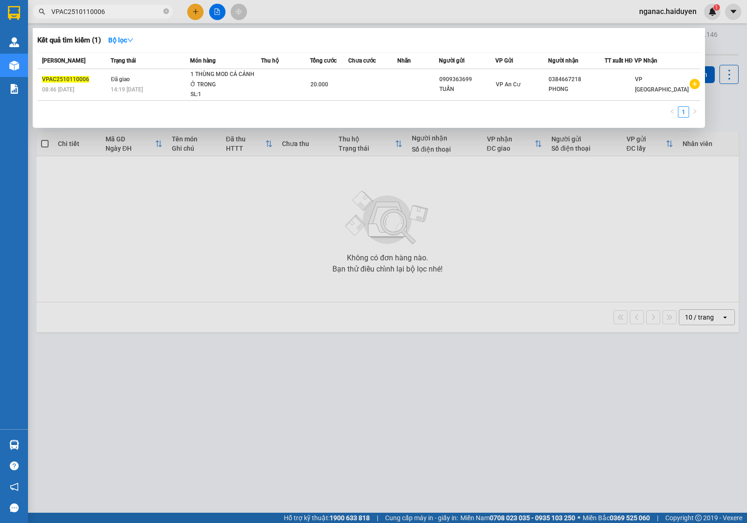
click at [117, 11] on input "VPAC2510110006" at bounding box center [106, 12] width 110 height 10
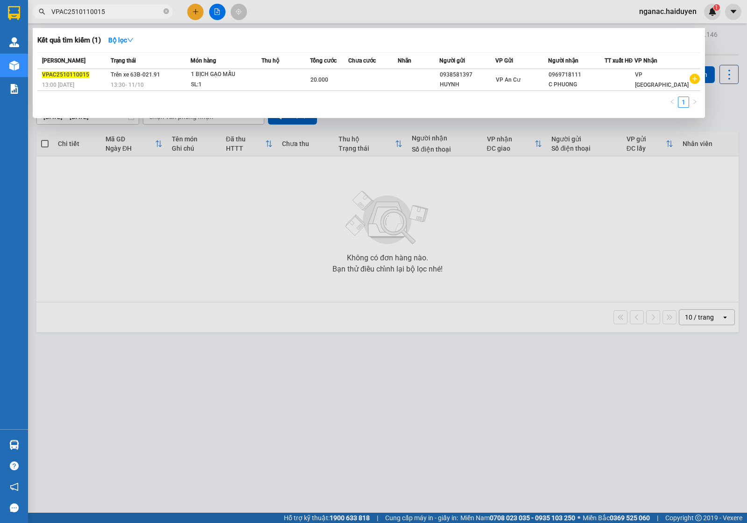
type input "VPAC2510110015"
click at [262, 205] on div at bounding box center [373, 261] width 747 height 523
click at [164, 10] on icon "close-circle" at bounding box center [166, 11] width 6 height 6
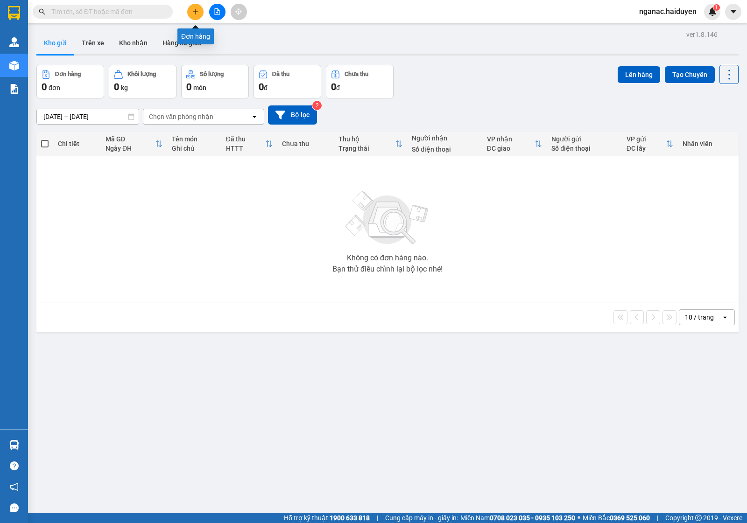
click at [195, 8] on icon "plus" at bounding box center [195, 11] width 7 height 7
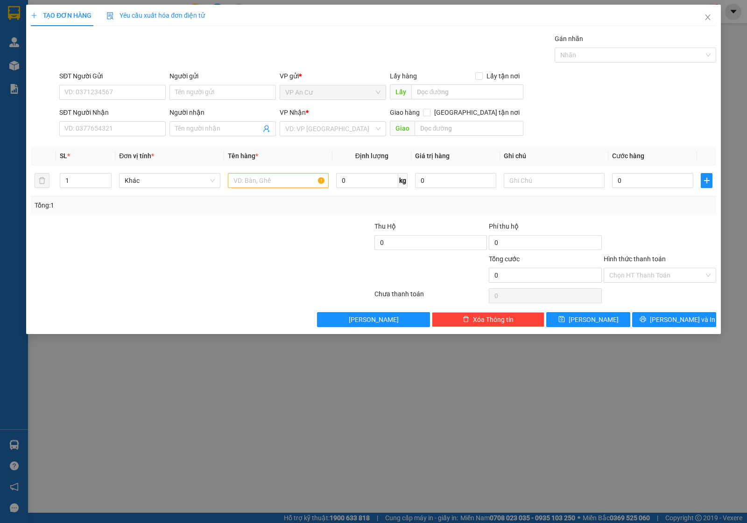
click at [91, 81] on div "SĐT Người Gửi" at bounding box center [112, 76] width 106 height 10
click at [91, 85] on input "SĐT Người Gửi" at bounding box center [112, 92] width 106 height 15
click at [119, 113] on div "0364442431 - CHÚ DŨNG" at bounding box center [112, 111] width 95 height 10
type input "0364442431"
type input "CHÚ DŨNG"
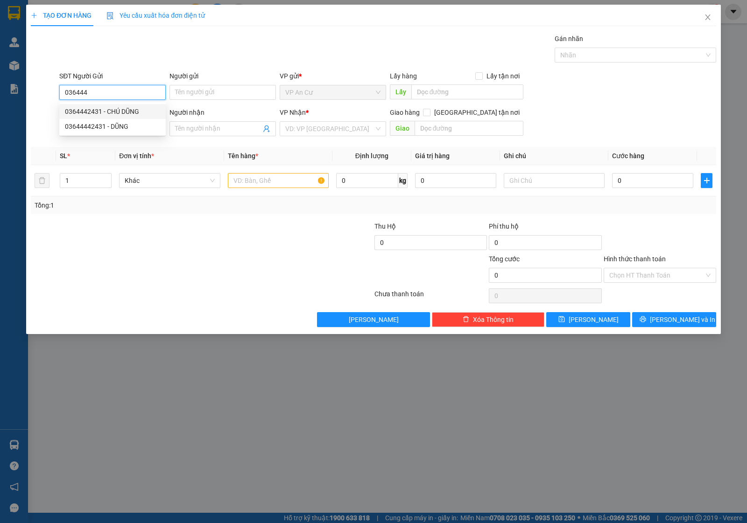
type input "0933919110"
type input "XÍU"
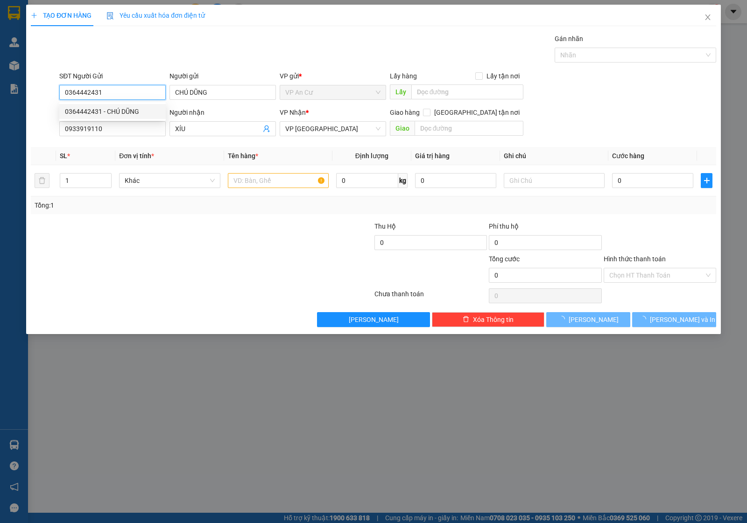
type input "30.000"
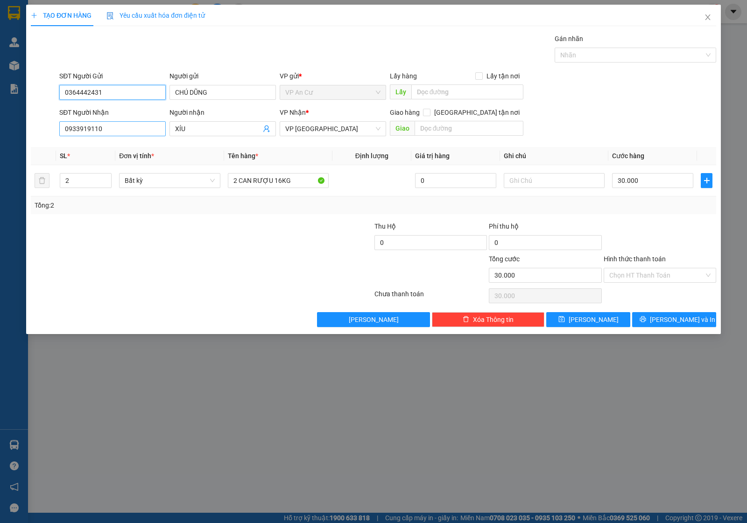
type input "0364442431"
click at [131, 129] on input "0933919110" at bounding box center [112, 128] width 106 height 15
drag, startPoint x: 127, startPoint y: 131, endPoint x: 50, endPoint y: 143, distance: 77.5
click at [50, 143] on div "Transit Pickup Surcharge Ids Transit Deliver Surcharge Ids Transit Deliver Surc…" at bounding box center [374, 181] width 686 height 294
click at [96, 162] on div "0938967089 - PHONG" at bounding box center [112, 163] width 95 height 10
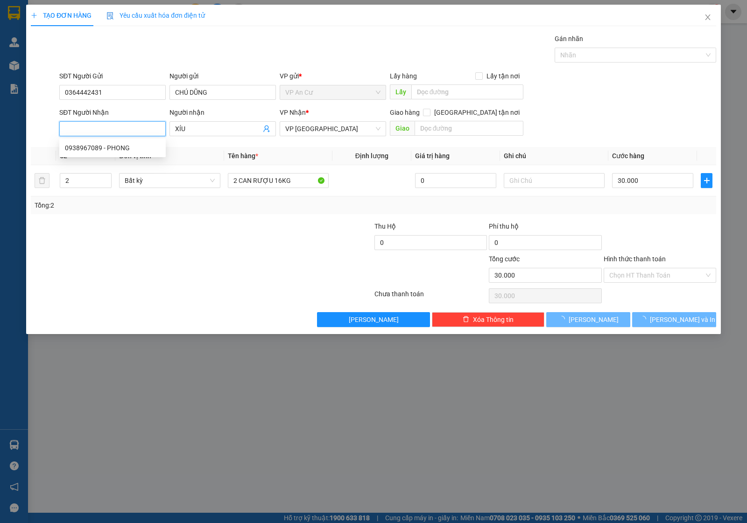
type input "0938967089"
type input "PHONG"
type input "60.000"
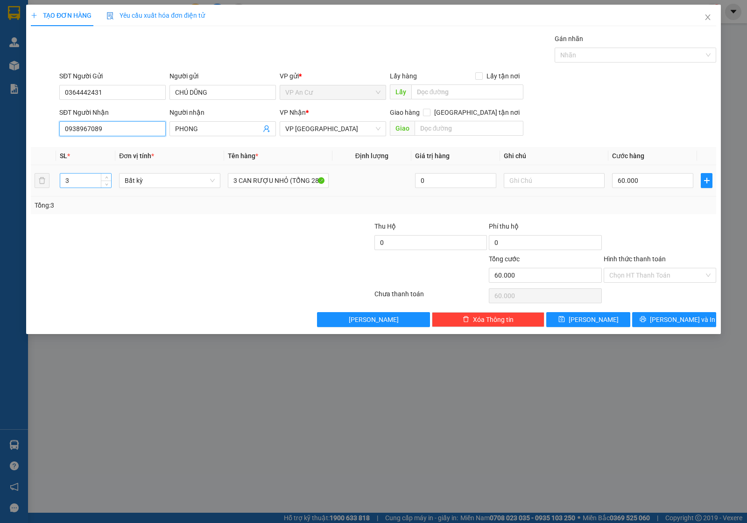
type input "0938967089"
click at [92, 179] on input "3" at bounding box center [85, 181] width 51 height 14
type input "2"
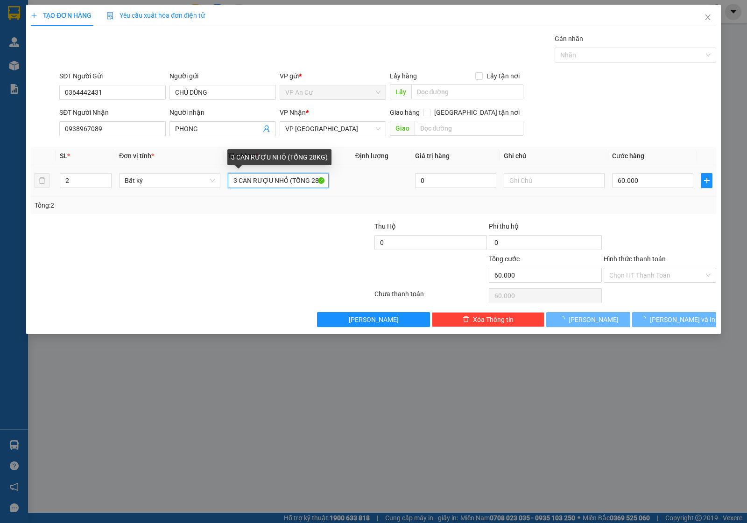
click at [237, 175] on input "3 CAN RƯỢU NHỎ (TỔNG 28KG)" at bounding box center [278, 180] width 101 height 15
type input "0"
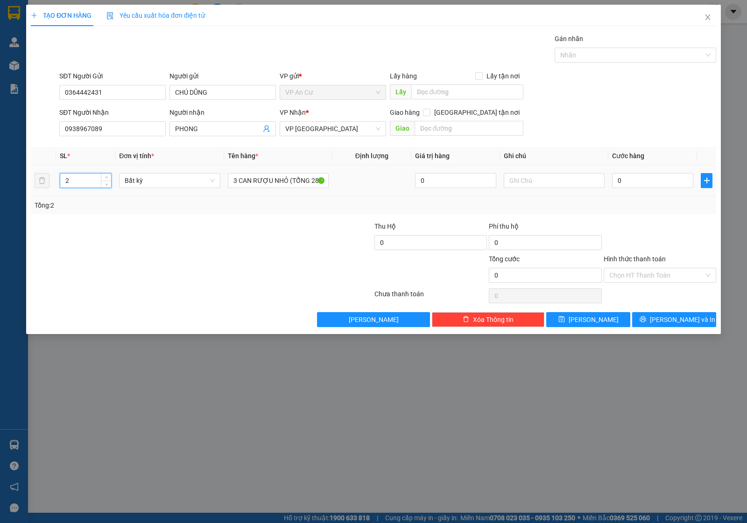
click at [71, 185] on input "2" at bounding box center [85, 181] width 51 height 14
type input "3"
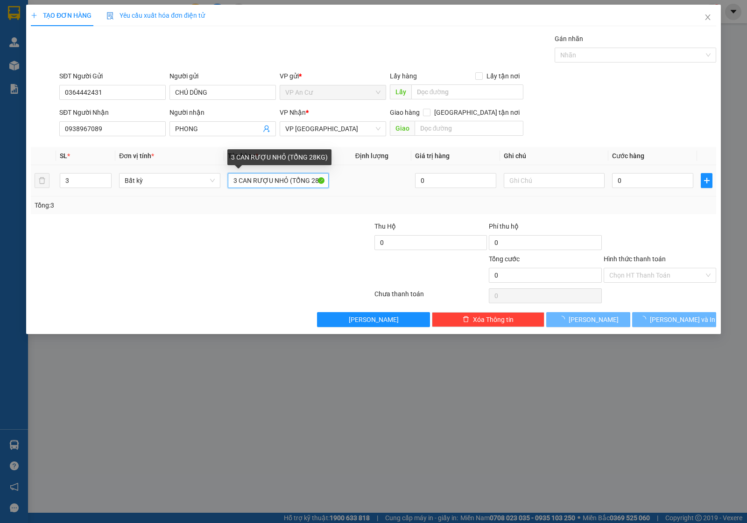
click at [315, 183] on input "3 CAN RƯỢU NHỎ (TỔNG 28KG)" at bounding box center [278, 180] width 101 height 15
click at [316, 183] on input "3 CAN RƯỢU NHỎ (TỔNG 28KG)" at bounding box center [278, 180] width 101 height 15
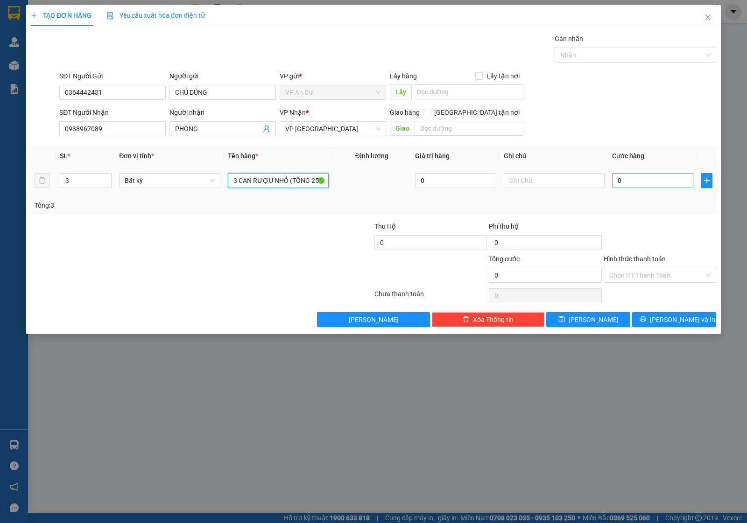
type input "3 CAN RƯỢU NHỎ (TỔNG 25KG)"
click at [634, 183] on input "0" at bounding box center [652, 180] width 81 height 15
type input "5"
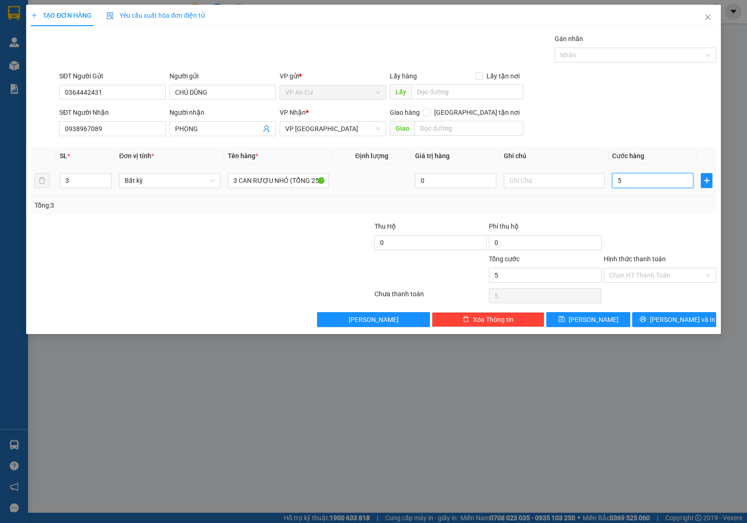
type input "50"
type input "500"
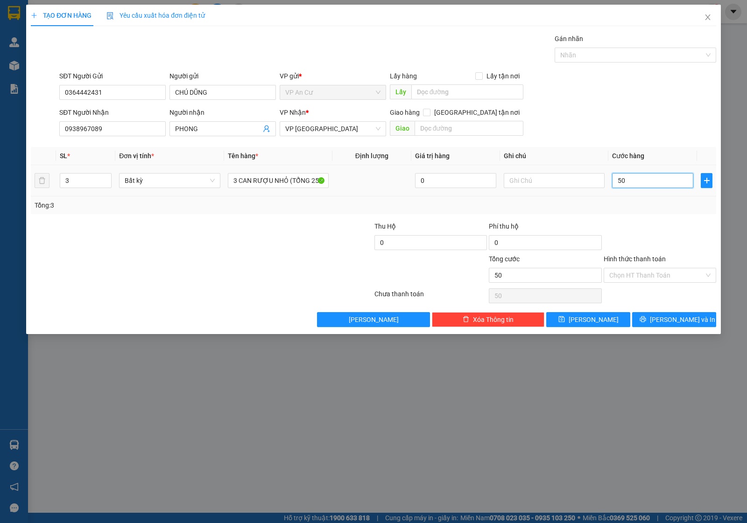
type input "500"
type input "5.000"
type input "50.000"
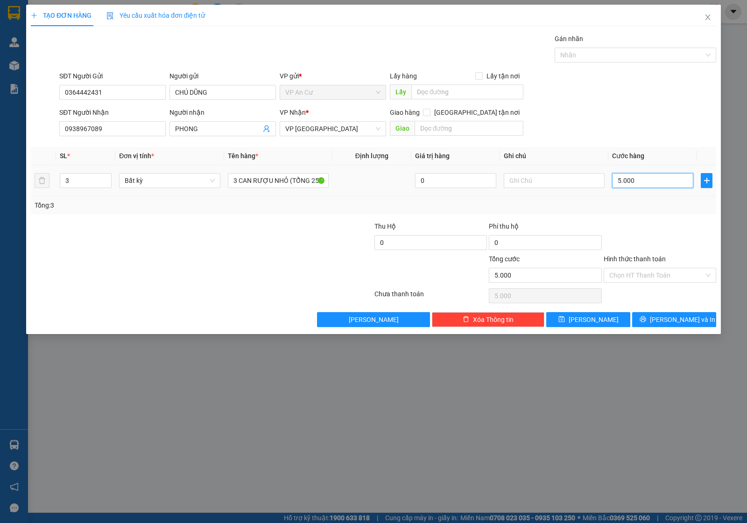
type input "50.000"
click at [642, 274] on input "Hình thức thanh toán" at bounding box center [656, 276] width 95 height 14
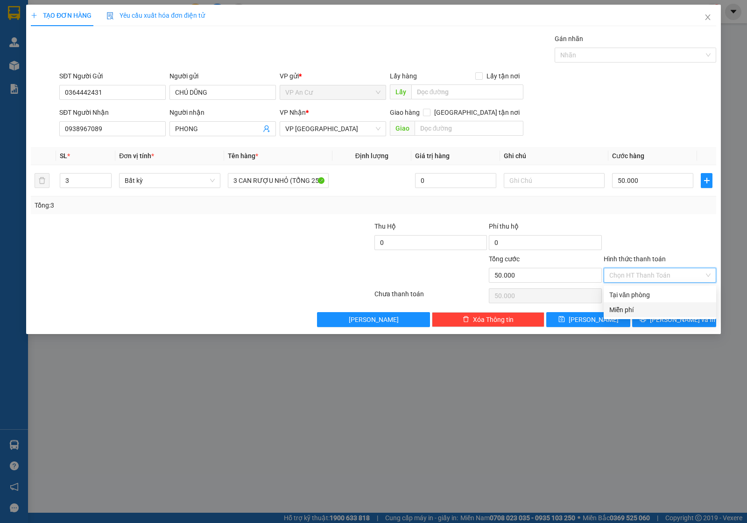
click at [641, 304] on div "Miễn phí" at bounding box center [660, 310] width 113 height 15
type input "0"
click at [647, 277] on span "Miễn phí" at bounding box center [659, 276] width 101 height 14
click at [650, 295] on div "Tại văn phòng" at bounding box center [659, 295] width 101 height 10
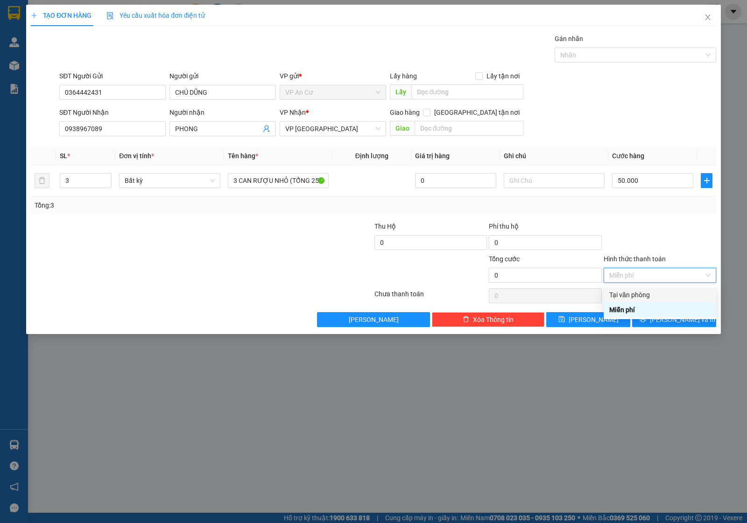
type input "50.000"
click at [663, 324] on button "[PERSON_NAME] và In" at bounding box center [674, 319] width 84 height 15
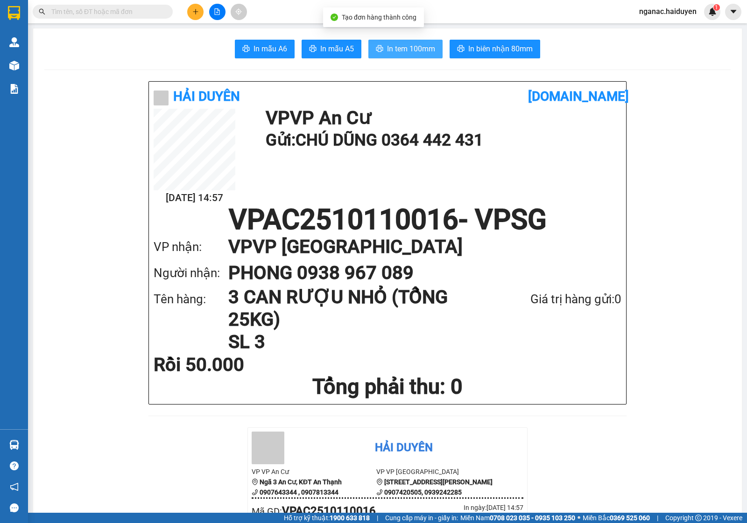
click at [415, 52] on span "In tem 100mm" at bounding box center [411, 49] width 48 height 12
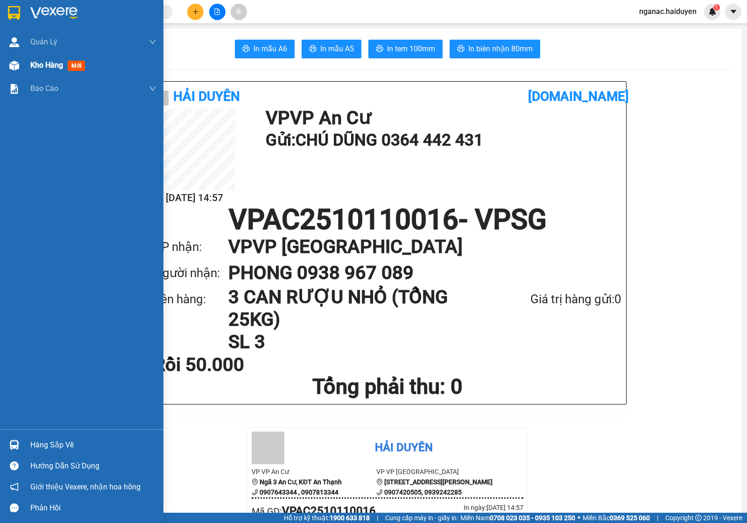
click at [24, 64] on div "Kho hàng mới" at bounding box center [81, 65] width 163 height 23
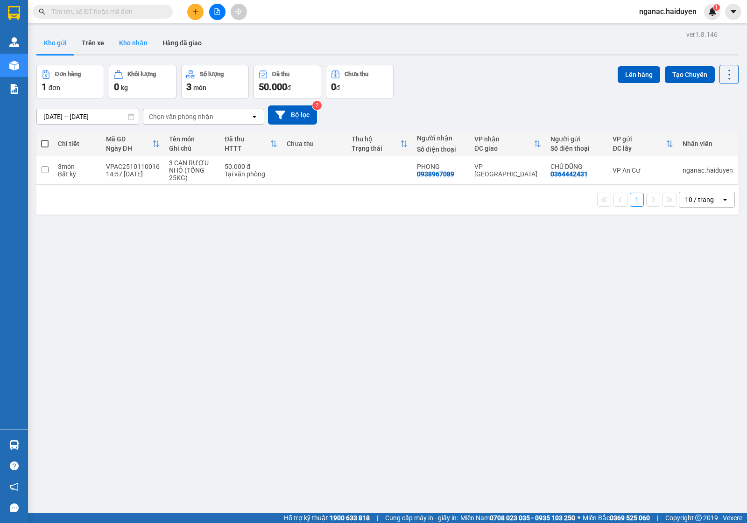
click at [136, 38] on button "Kho nhận" at bounding box center [133, 43] width 43 height 22
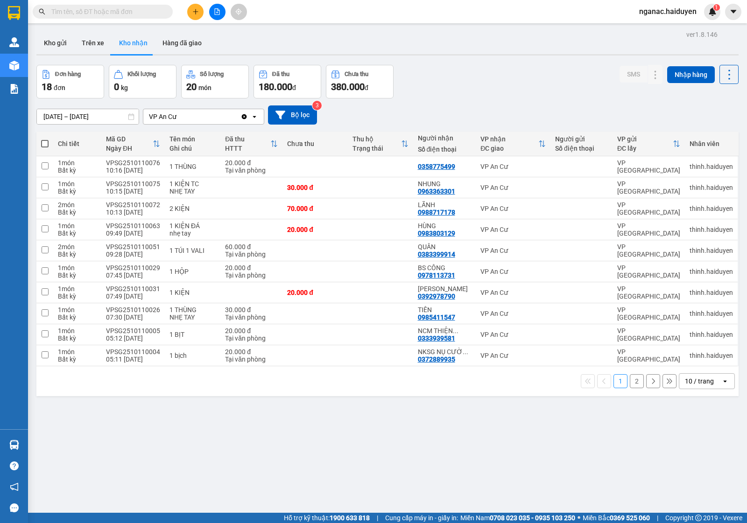
click at [69, 9] on input "text" at bounding box center [106, 12] width 110 height 10
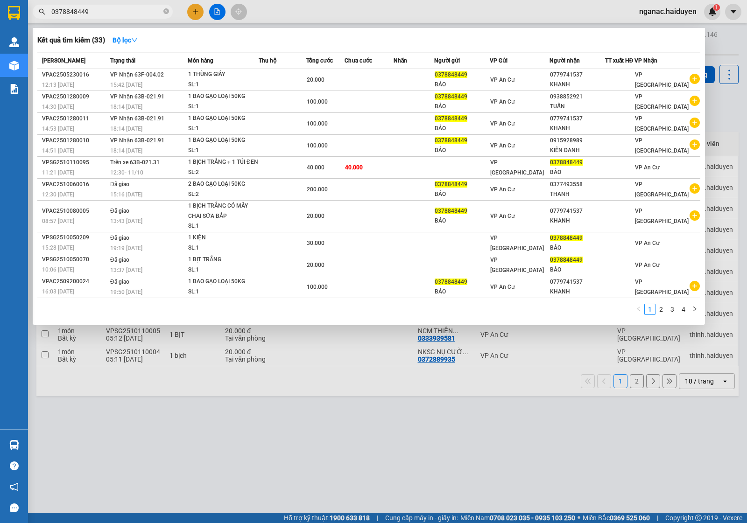
type input "0378848449"
click at [131, 48] on div "Kết quả tìm kiếm ( 33 ) Bộ lọc Mã ĐH Trạng thái Món hàng Thu hộ Tổng cước Chưa …" at bounding box center [369, 176] width 672 height 297
click at [132, 38] on strong "Bộ lọc" at bounding box center [125, 39] width 25 height 7
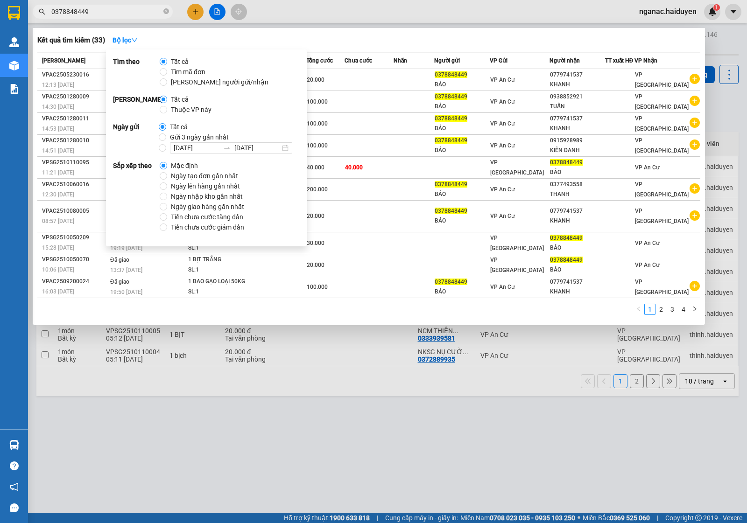
click at [167, 134] on span "Gửi 3 ngày gần nhất" at bounding box center [199, 137] width 66 height 10
click at [166, 134] on input "Gửi 3 ngày gần nhất" at bounding box center [162, 137] width 7 height 7
radio input "true"
radio input "false"
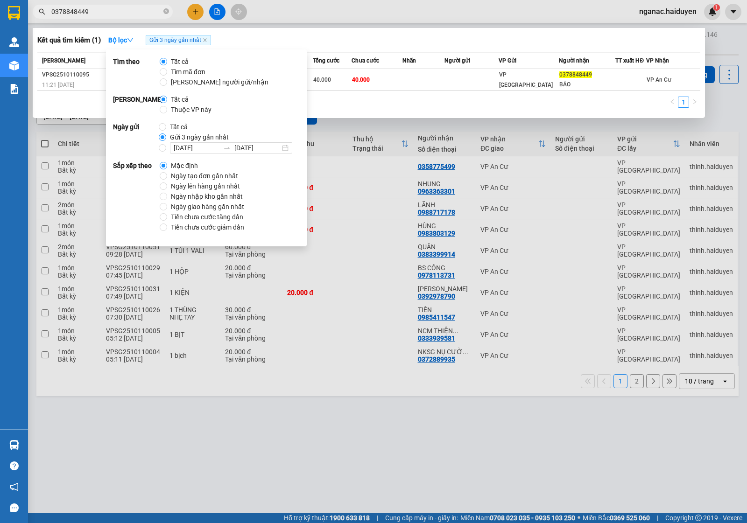
click at [360, 113] on div "1" at bounding box center [368, 105] width 663 height 17
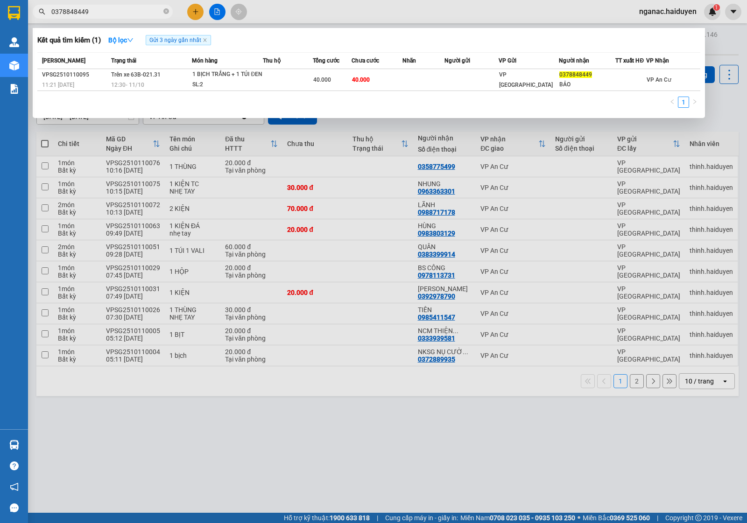
click at [283, 424] on div at bounding box center [373, 261] width 747 height 523
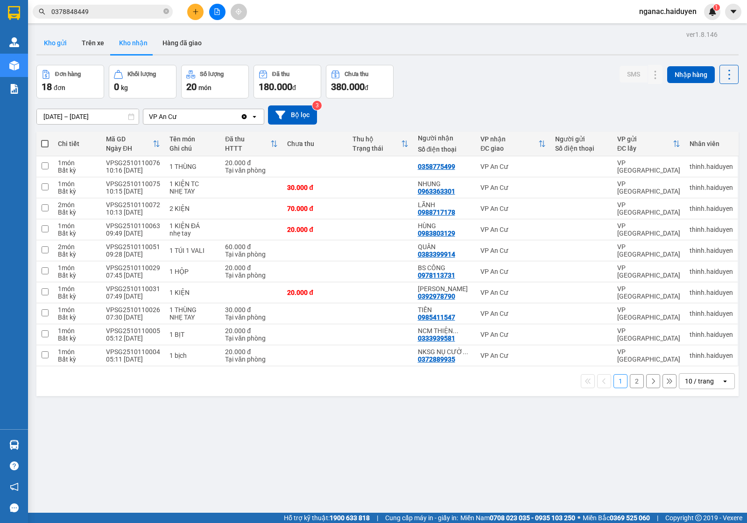
click at [64, 41] on button "Kho gửi" at bounding box center [55, 43] width 38 height 22
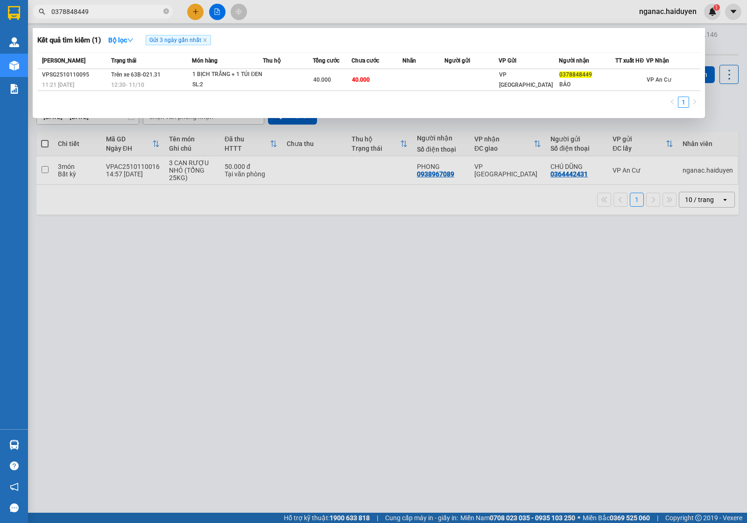
click at [164, 11] on icon "close-circle" at bounding box center [166, 11] width 6 height 6
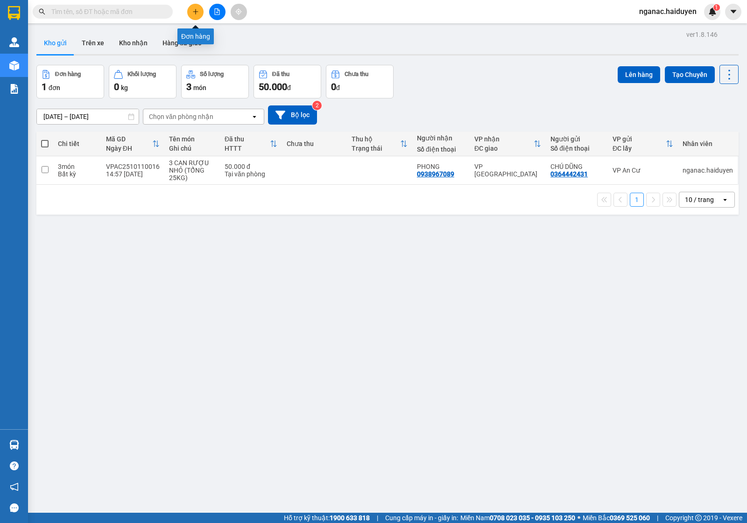
click at [194, 11] on icon "plus" at bounding box center [195, 11] width 7 height 7
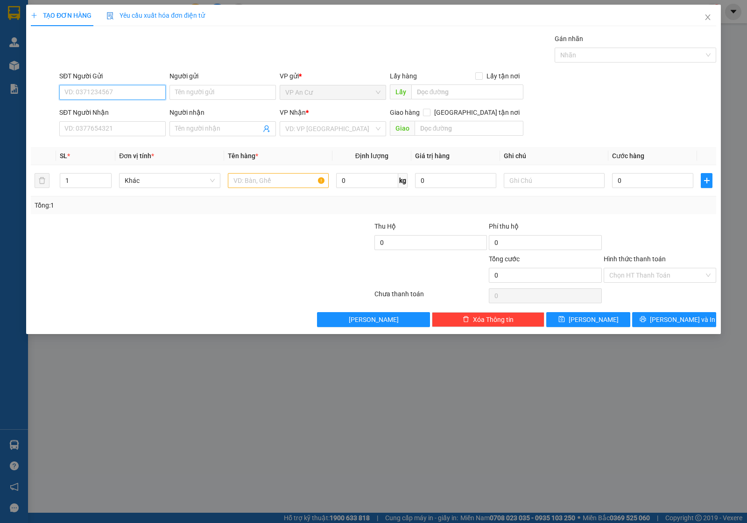
click at [114, 95] on input "SĐT Người Gửi" at bounding box center [112, 92] width 106 height 15
click at [118, 108] on div "0909563005 - PHONG" at bounding box center [112, 111] width 95 height 10
type input "0909563005"
type input "PHONG"
type input "0909338170"
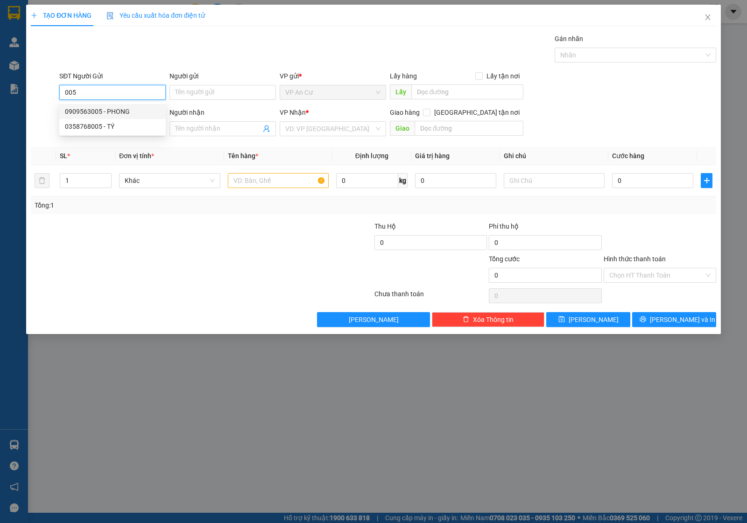
type input "AN"
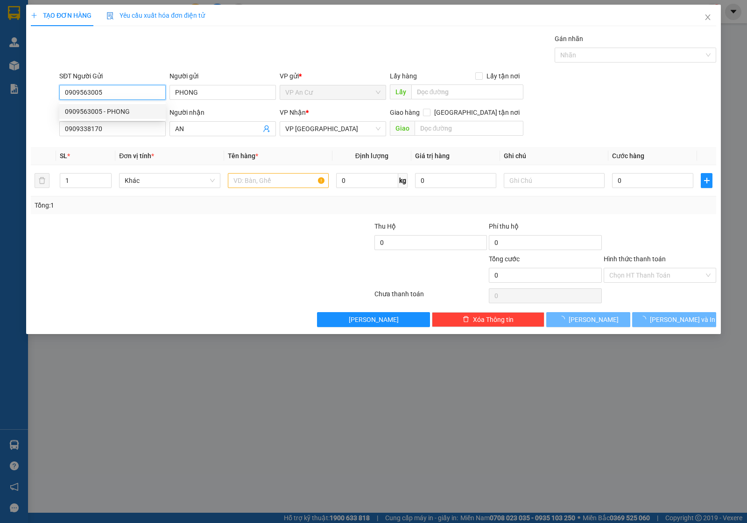
type input "20.000"
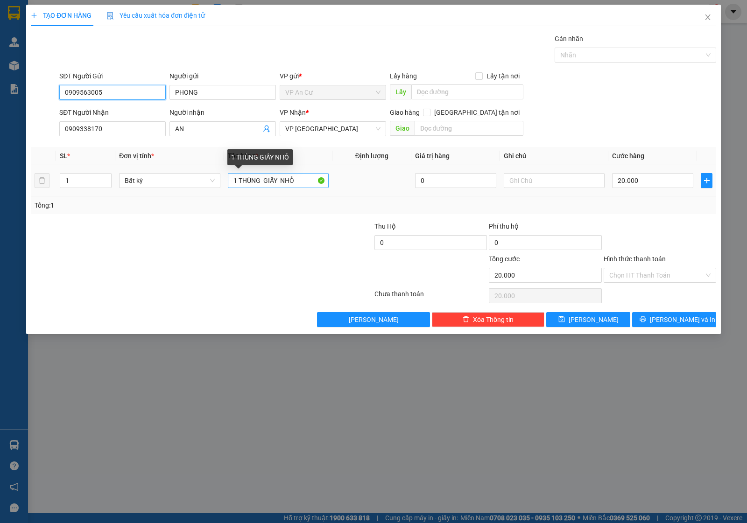
type input "0909563005"
click at [282, 180] on input "1 THÙNG GIẤY NHỎ" at bounding box center [278, 180] width 101 height 15
click at [264, 183] on input "1 THÙNG GIẤY NHỎ" at bounding box center [278, 180] width 101 height 15
type input "1 THÙNG GIẤY NHỎ"
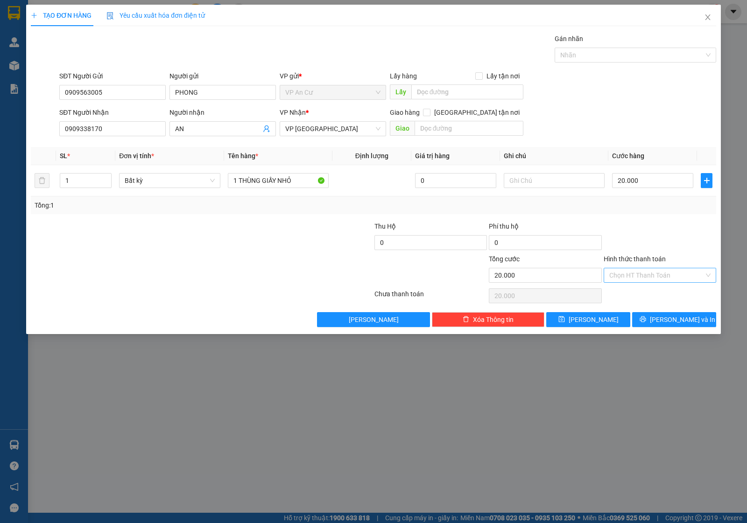
click at [631, 270] on input "Hình thức thanh toán" at bounding box center [656, 276] width 95 height 14
click at [637, 292] on div "Tại văn phòng" at bounding box center [659, 295] width 101 height 10
type input "0"
click at [655, 316] on button "[PERSON_NAME] và In" at bounding box center [674, 319] width 84 height 15
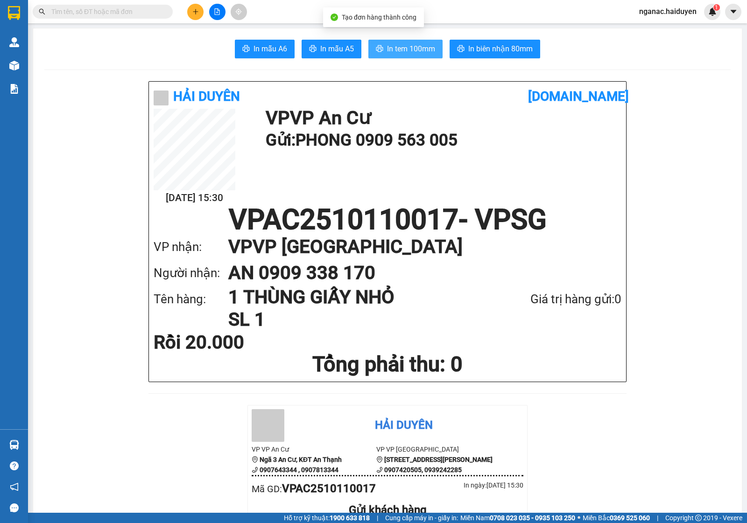
click at [388, 50] on span "In tem 100mm" at bounding box center [411, 49] width 48 height 12
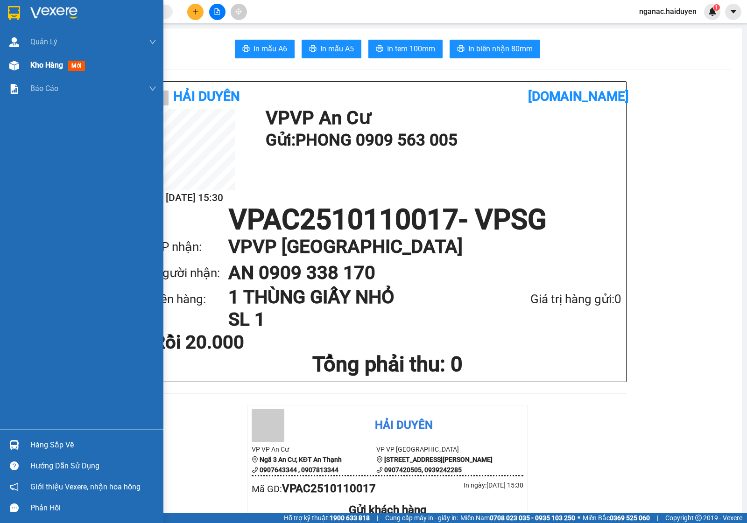
click at [24, 61] on div "Kho hàng mới" at bounding box center [81, 65] width 163 height 23
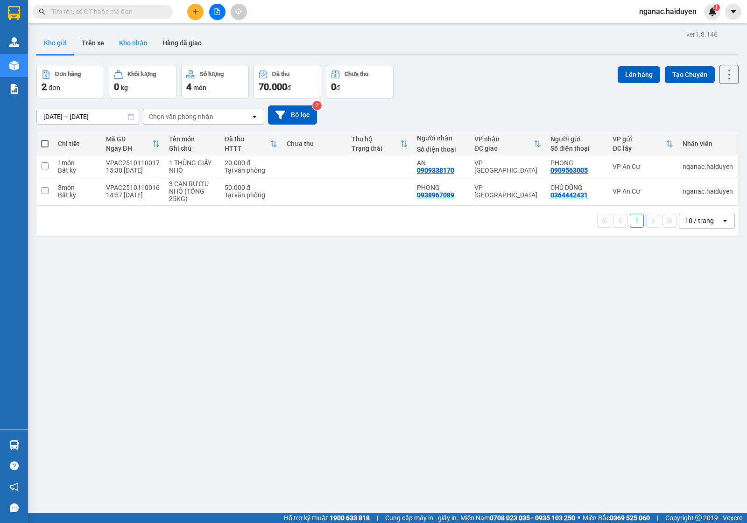
click at [139, 47] on button "Kho nhận" at bounding box center [133, 43] width 43 height 22
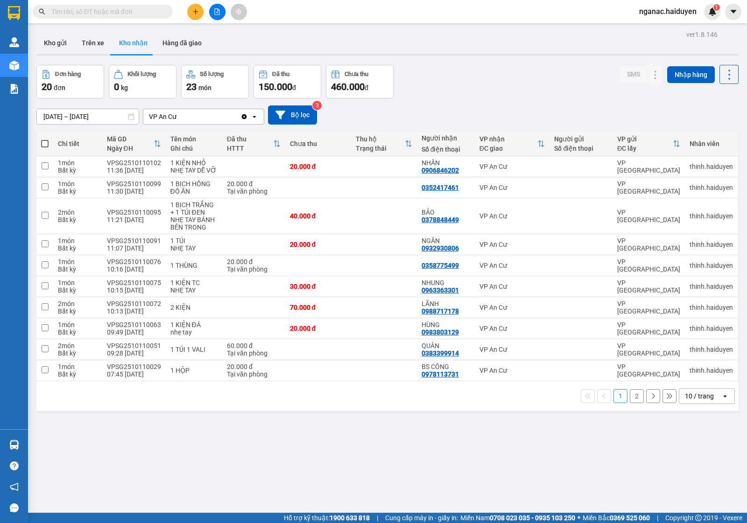
click at [630, 397] on button "2" at bounding box center [637, 396] width 14 height 14
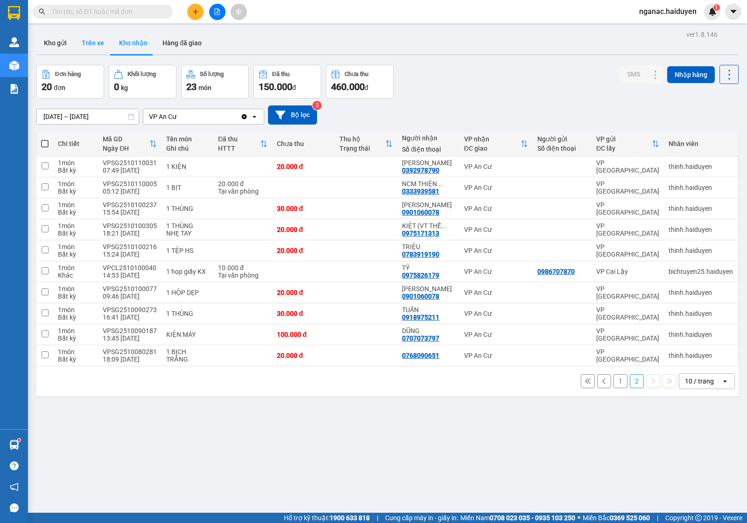
click at [85, 34] on button "Trên xe" at bounding box center [92, 43] width 37 height 22
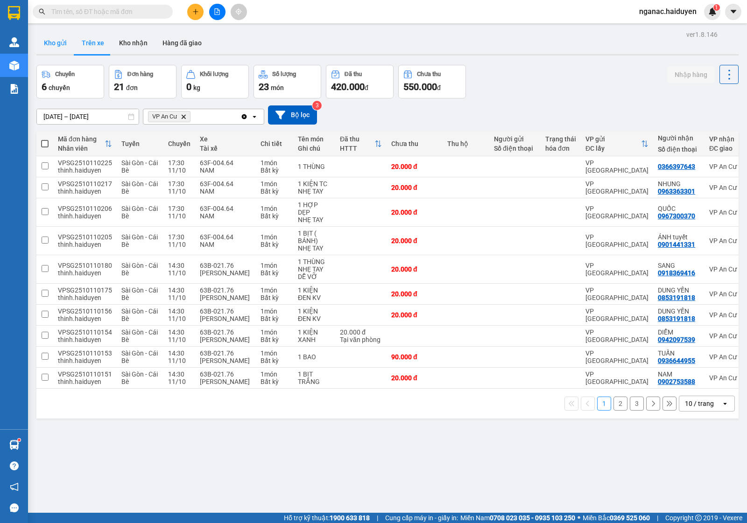
click at [57, 41] on button "Kho gửi" at bounding box center [55, 43] width 38 height 22
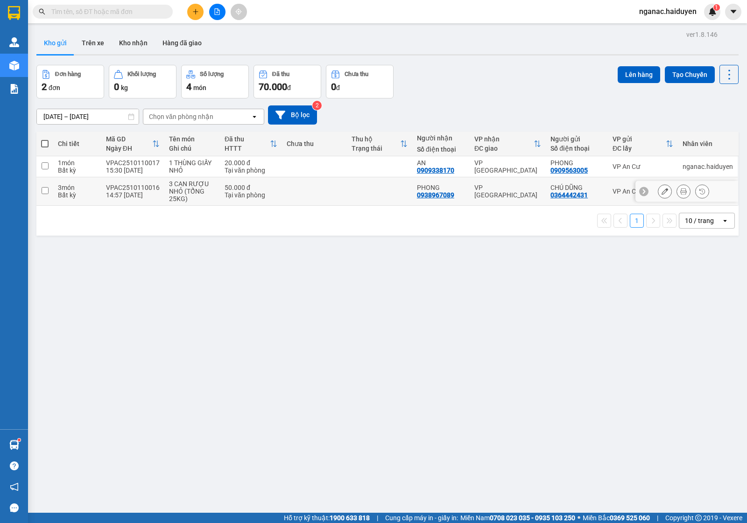
click at [109, 187] on div "VPAC2510110016" at bounding box center [133, 187] width 54 height 7
checkbox input "true"
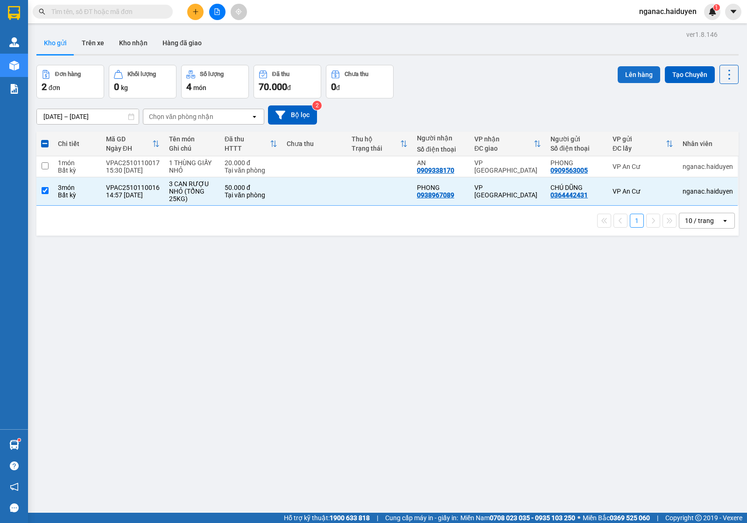
click at [626, 75] on button "Lên hàng" at bounding box center [639, 74] width 42 height 17
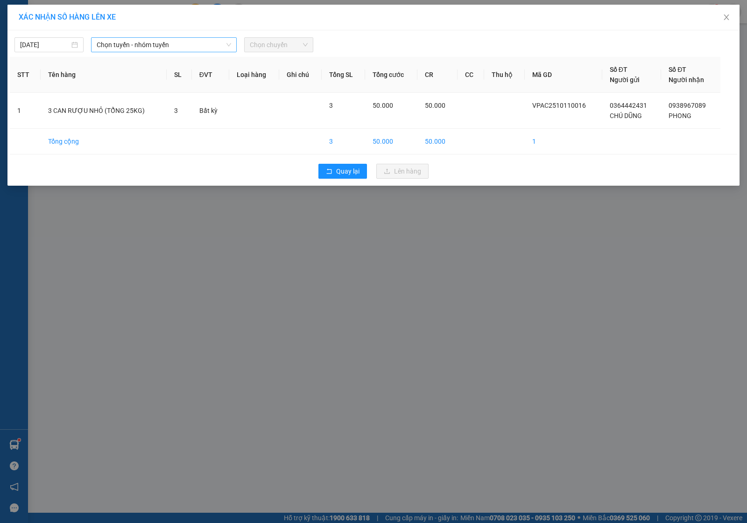
click at [161, 49] on span "Chọn tuyến - nhóm tuyến" at bounding box center [164, 45] width 134 height 14
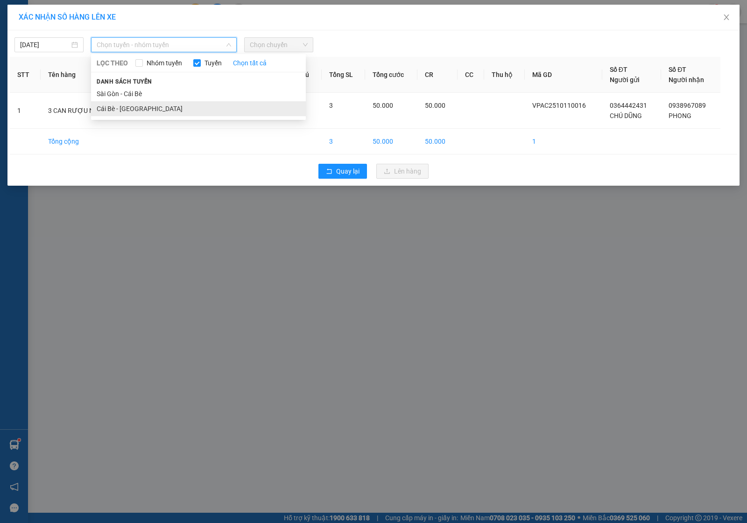
click at [160, 107] on li "Cái Bè - [GEOGRAPHIC_DATA]" at bounding box center [198, 108] width 215 height 15
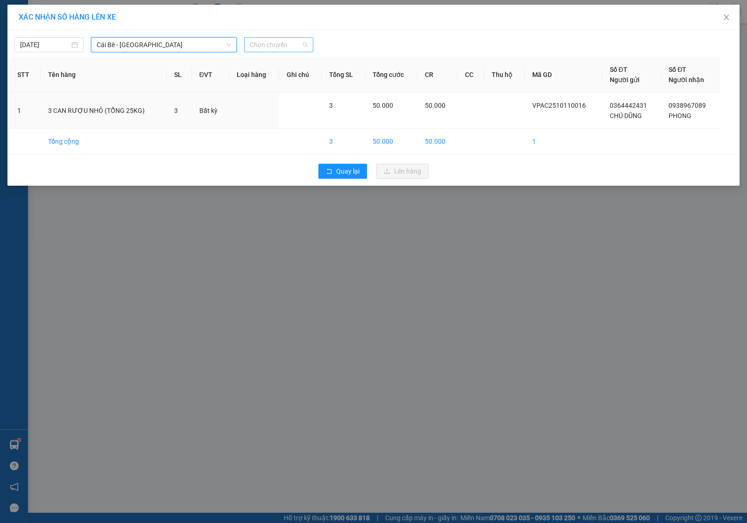
click at [309, 46] on div "Chọn chuyến" at bounding box center [278, 44] width 69 height 15
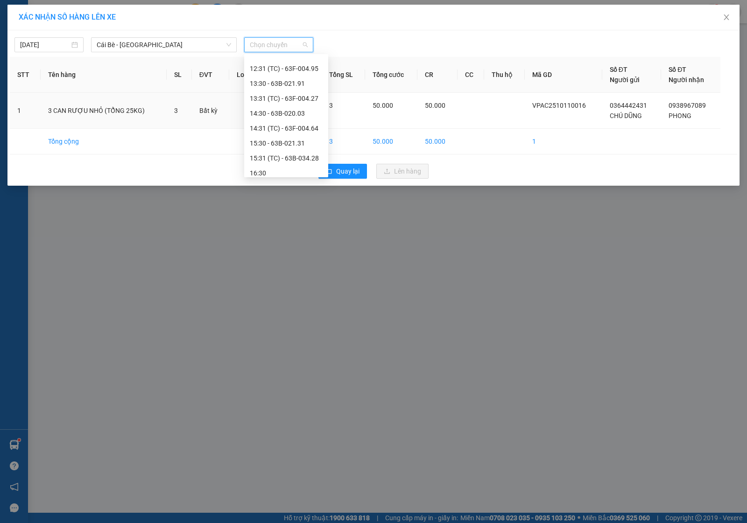
scroll to position [328, 0]
click at [283, 122] on div "15:30 - 63B-021.31" at bounding box center [286, 124] width 73 height 10
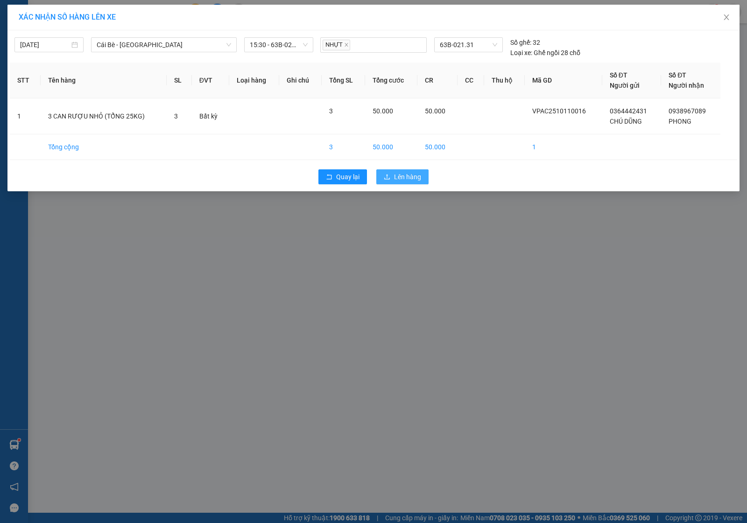
click at [408, 174] on span "Lên hàng" at bounding box center [407, 177] width 27 height 10
